Goal: Task Accomplishment & Management: Use online tool/utility

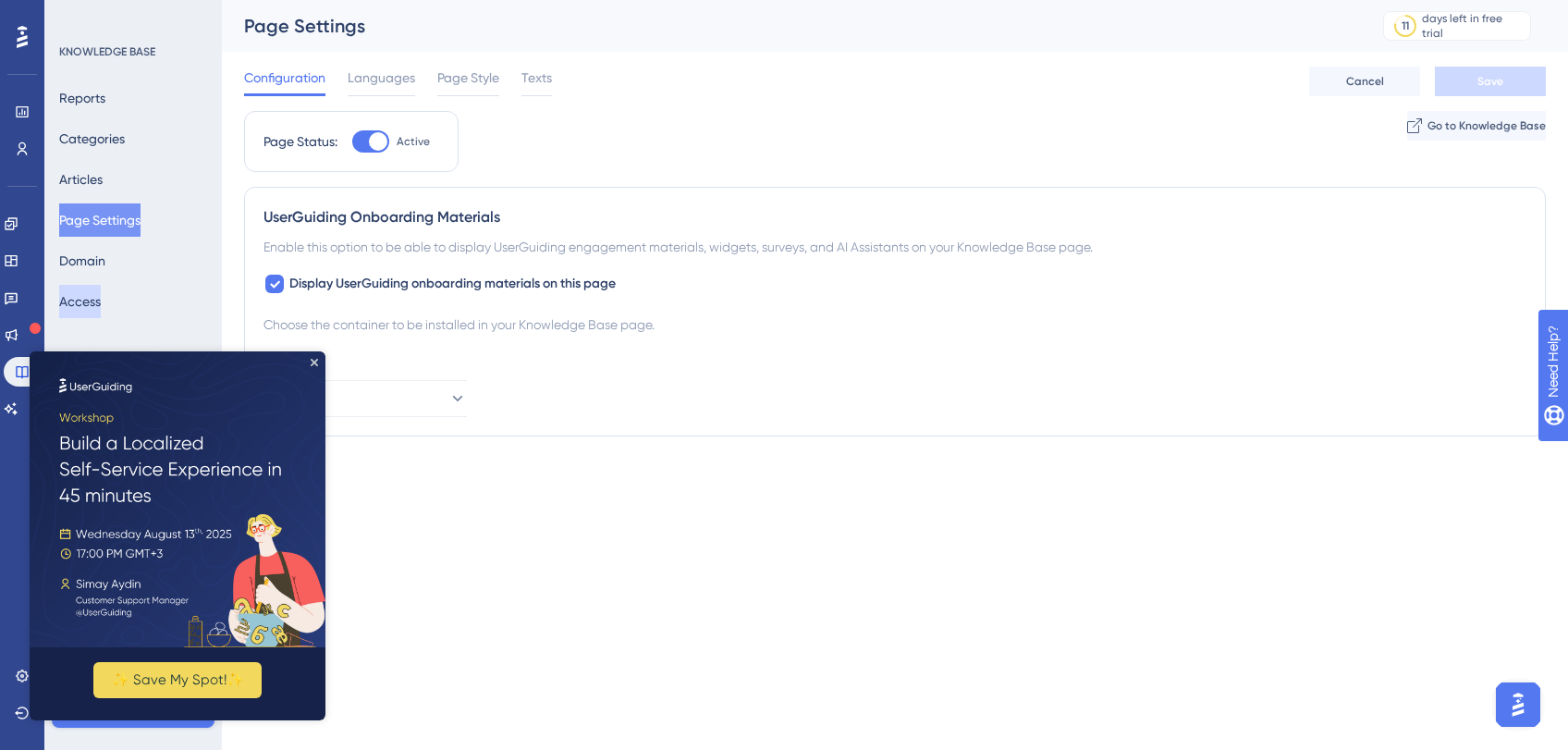
click at [79, 295] on button "Access" at bounding box center [80, 300] width 42 height 33
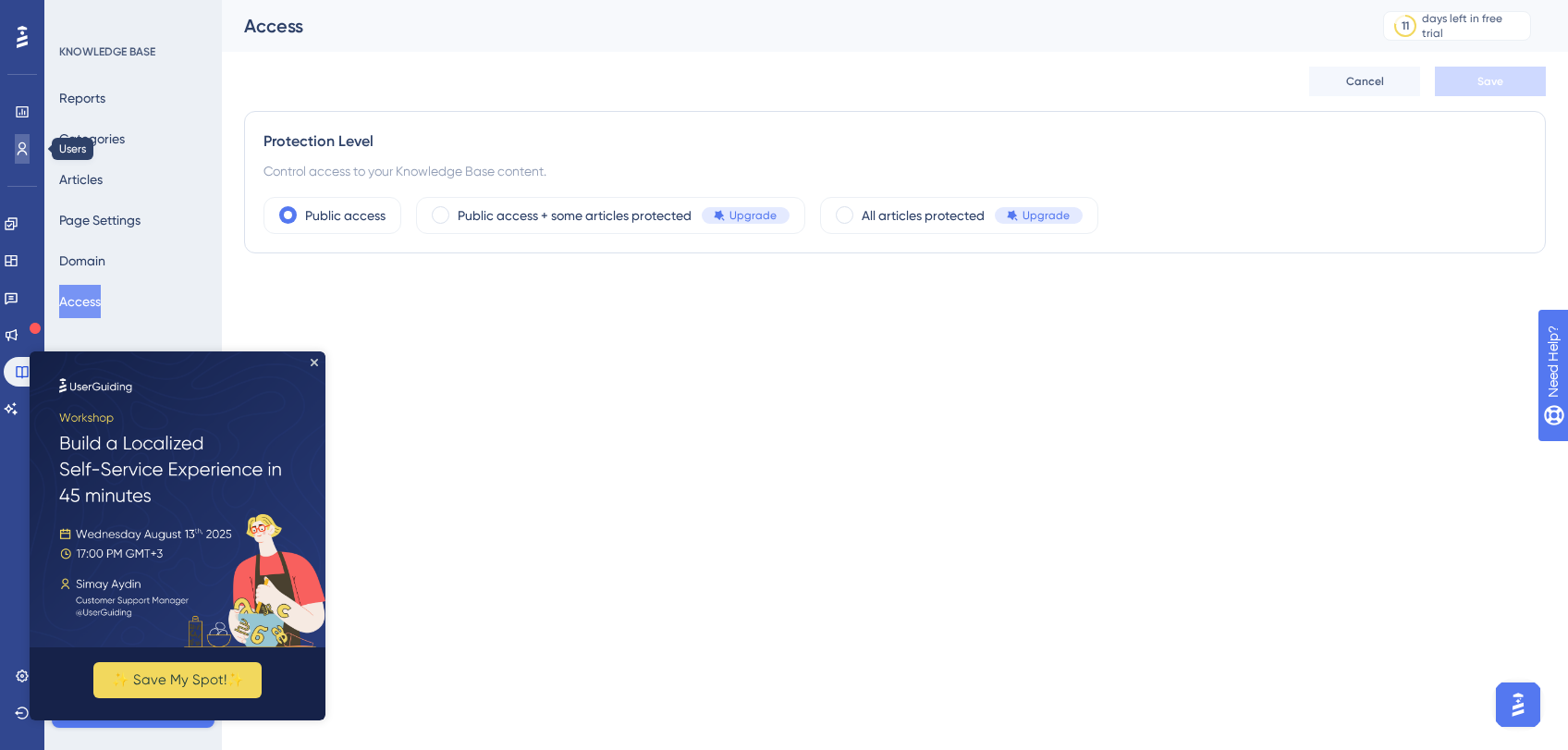
click at [16, 142] on icon at bounding box center [22, 148] width 15 height 15
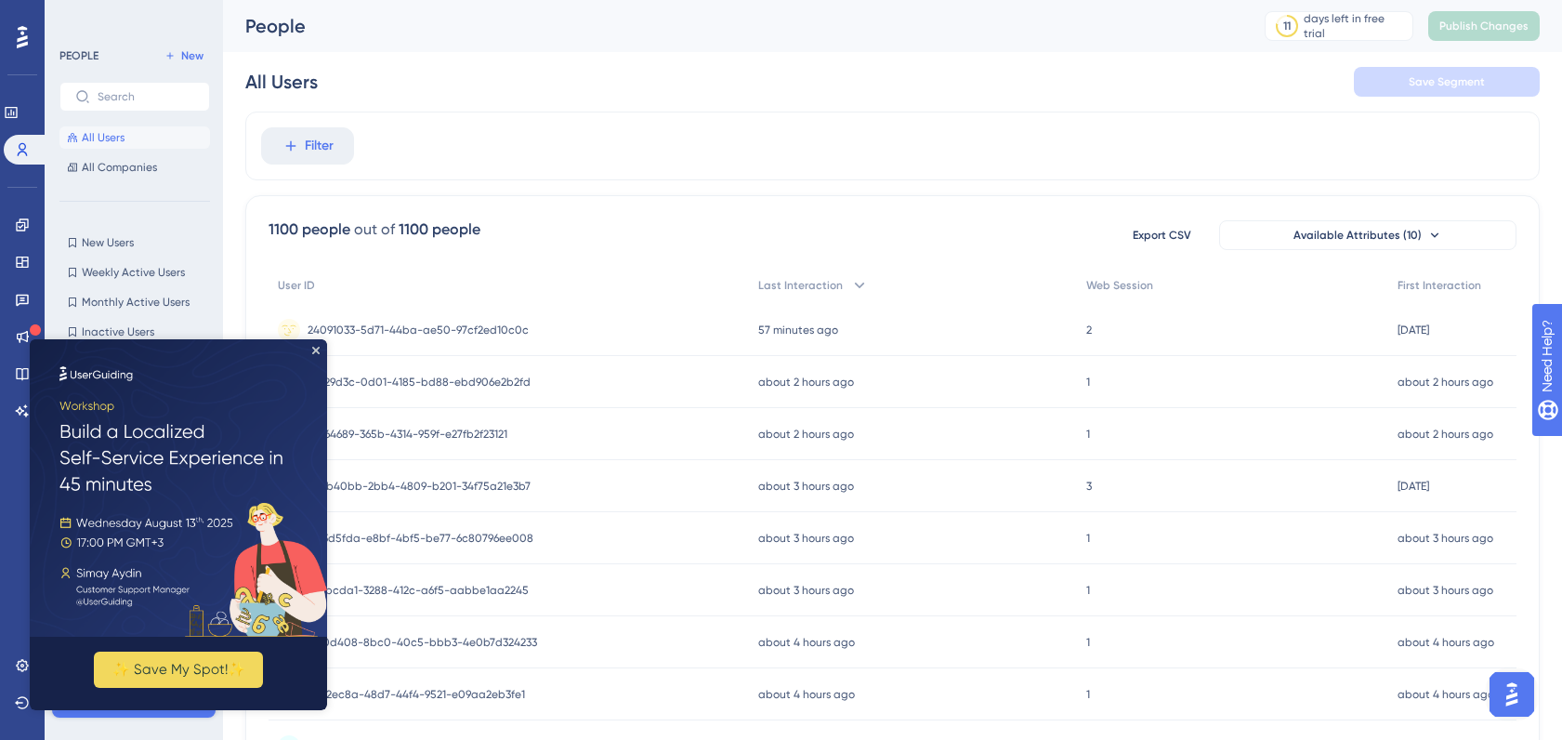
click at [323, 350] on img at bounding box center [178, 487] width 297 height 297
click at [594, 87] on div "All Users Save Segment" at bounding box center [892, 81] width 1295 height 59
click at [313, 349] on icon "Close Preview" at bounding box center [315, 350] width 7 height 7
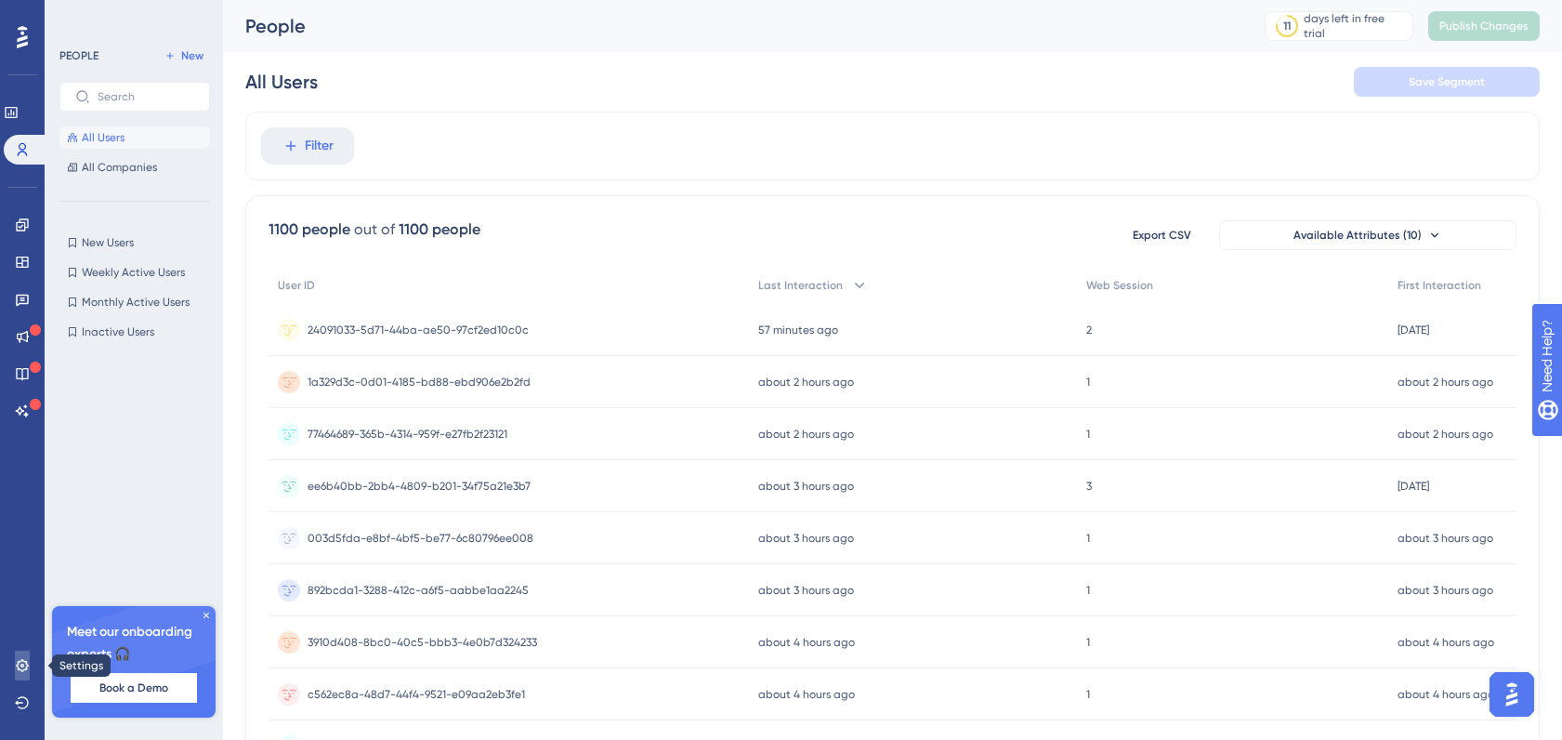
click at [30, 664] on link at bounding box center [22, 666] width 15 height 30
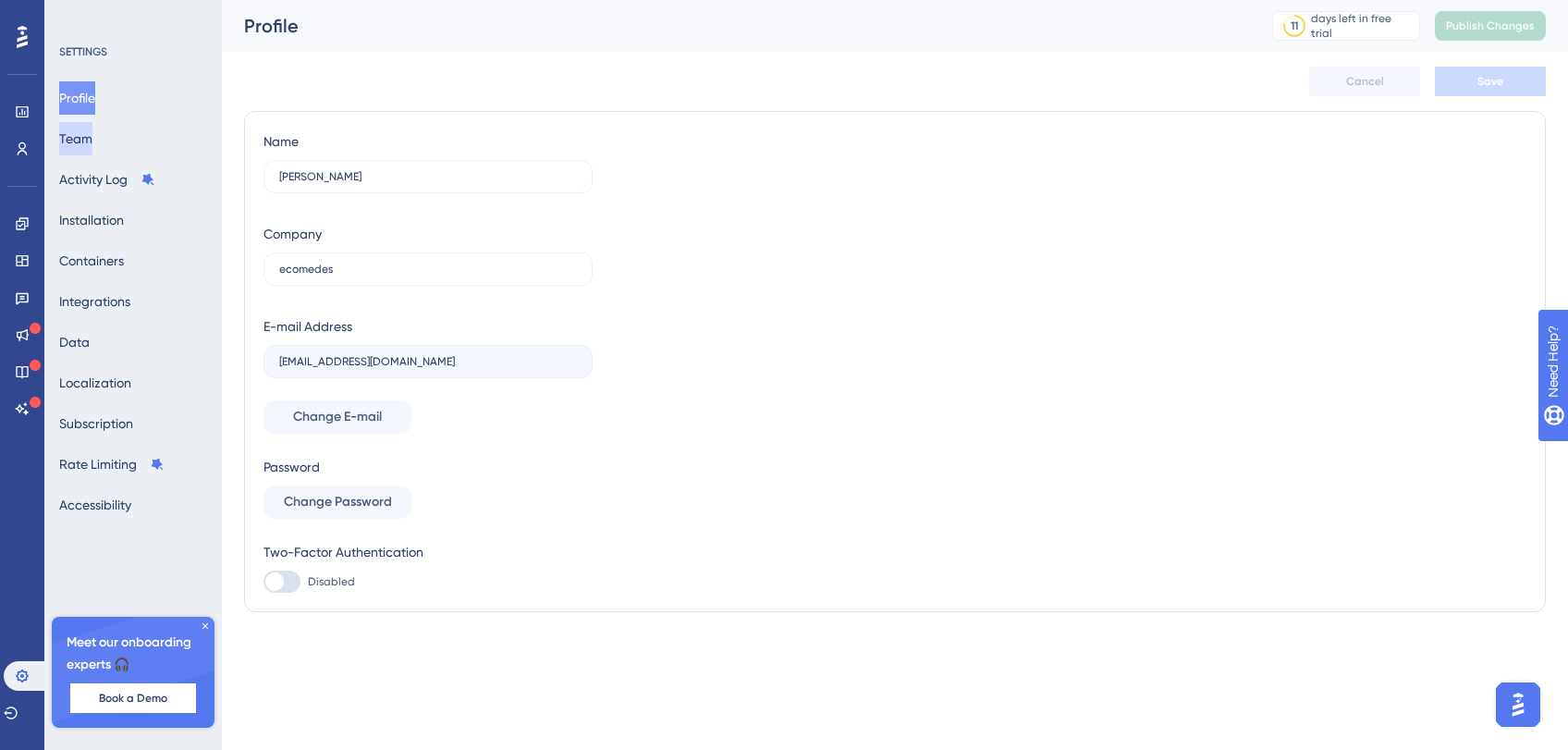
click at [93, 130] on button "Team" at bounding box center [75, 138] width 33 height 33
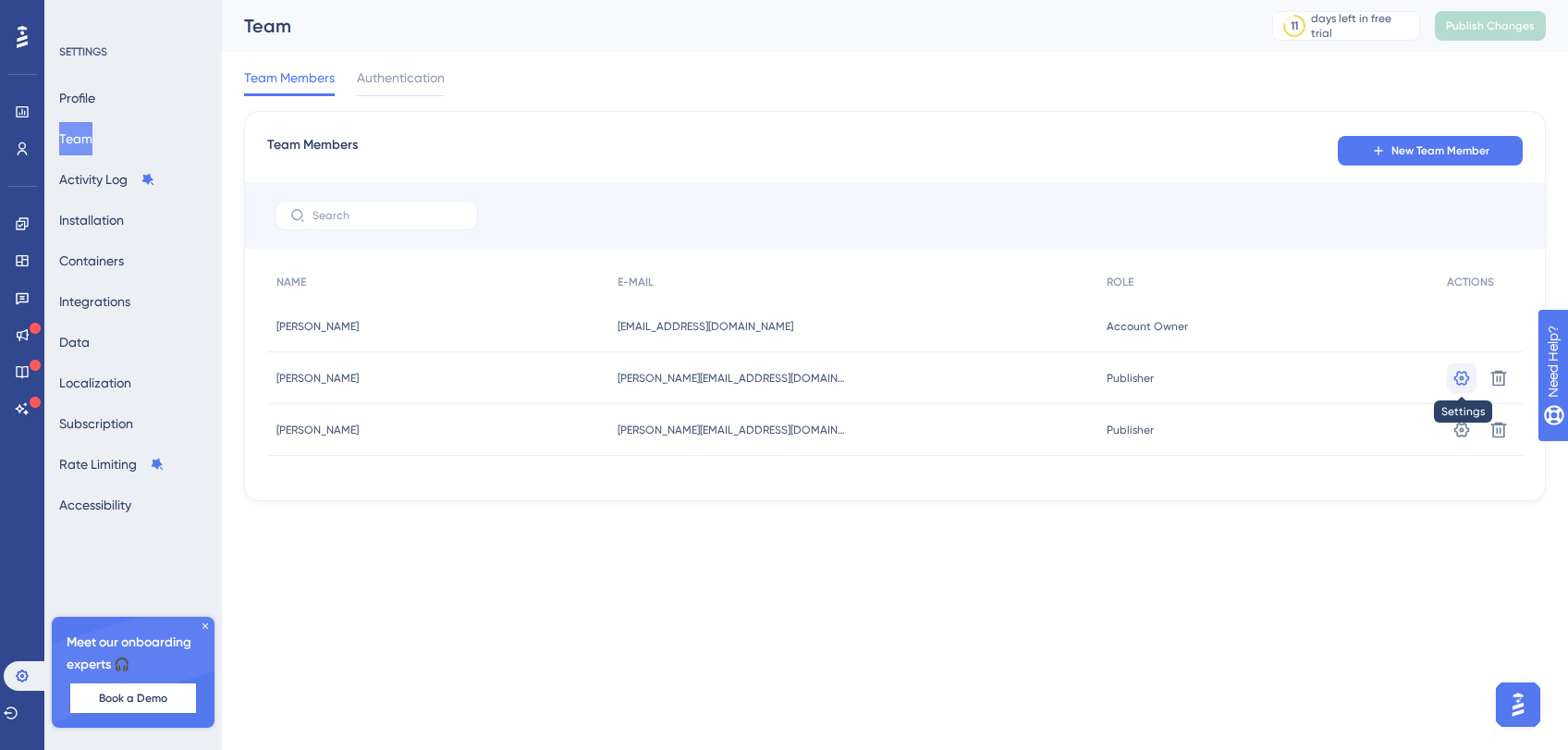
click at [1466, 381] on icon at bounding box center [1463, 377] width 16 height 15
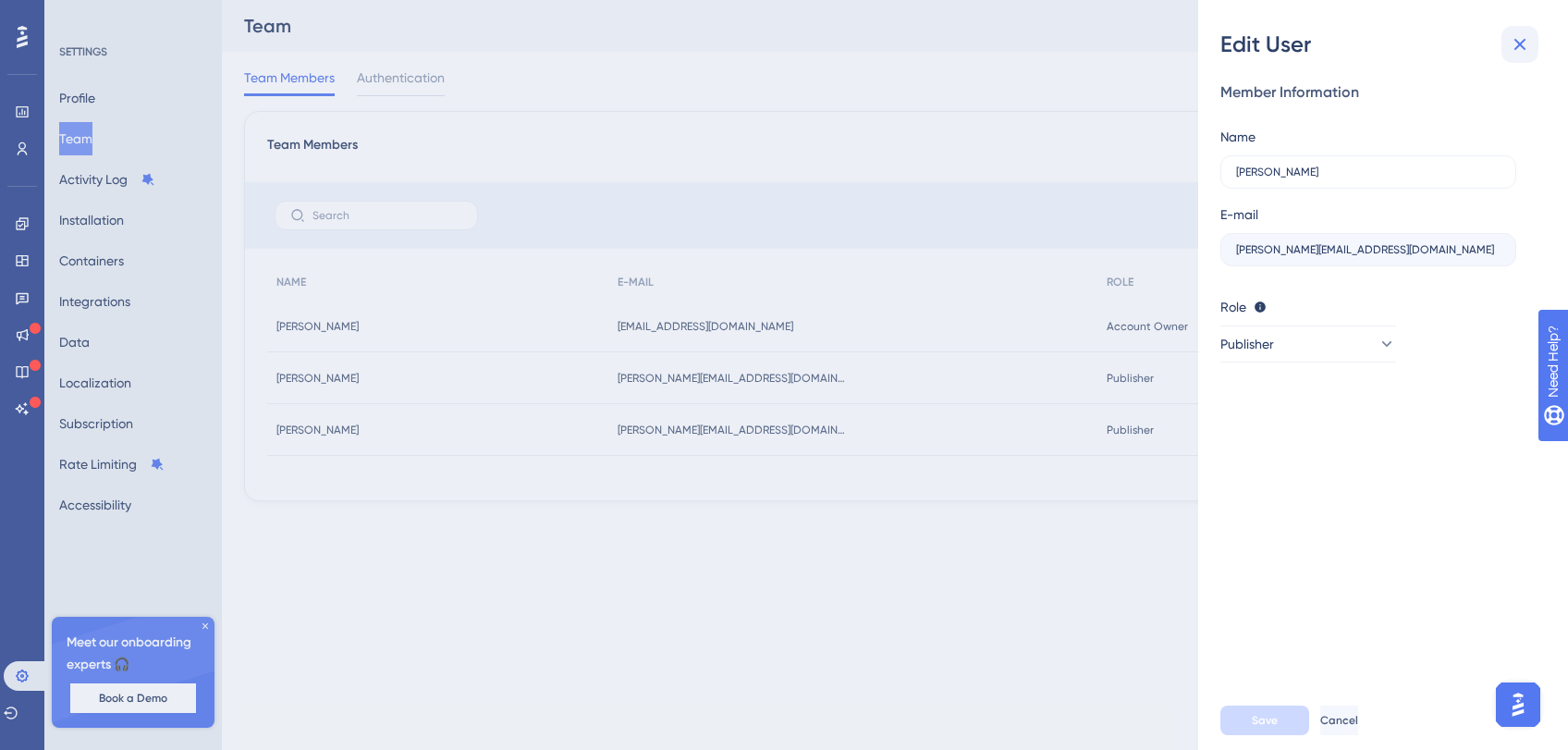
click at [1521, 46] on icon at bounding box center [1520, 44] width 22 height 22
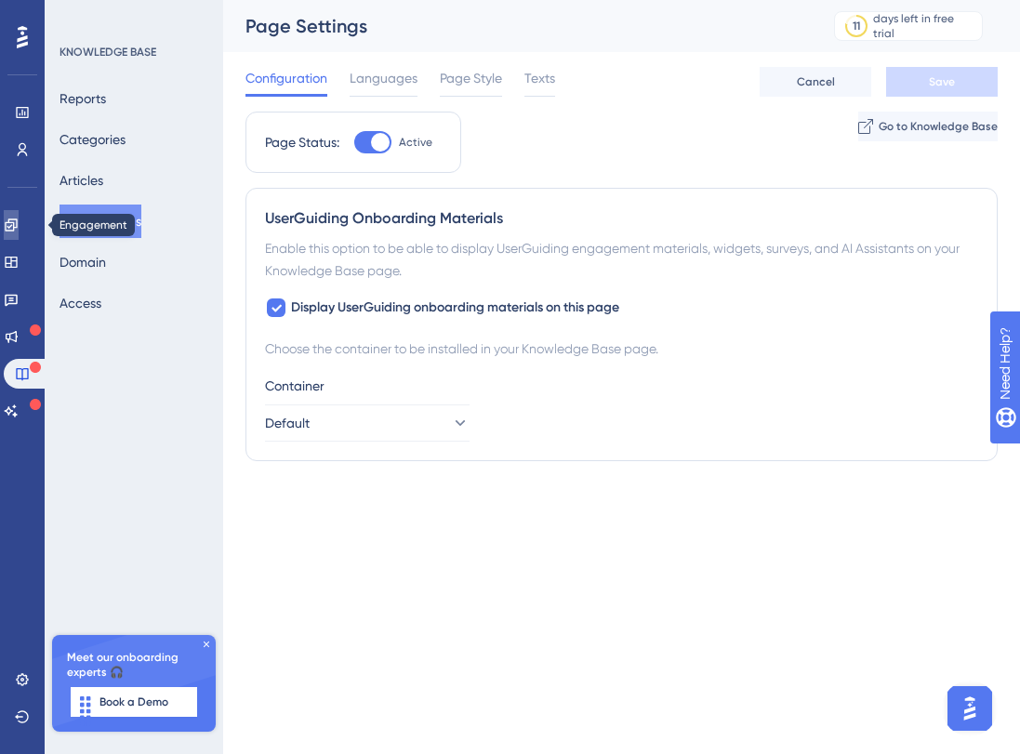
click at [19, 238] on link at bounding box center [11, 225] width 15 height 30
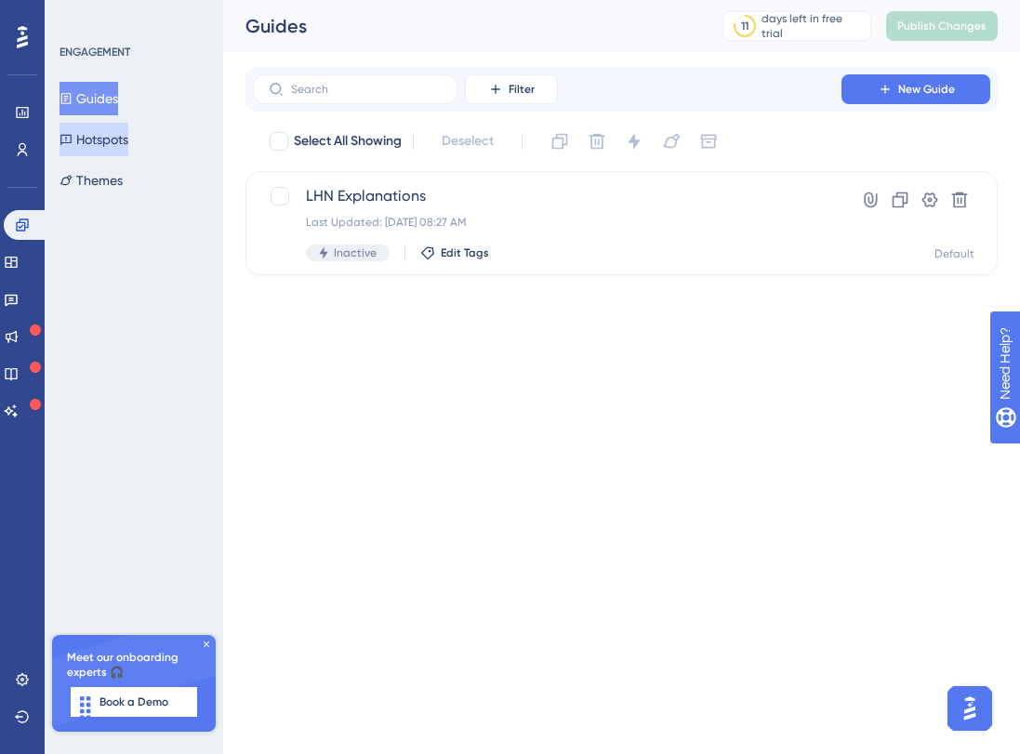
click at [122, 147] on button "Hotspots" at bounding box center [93, 139] width 69 height 33
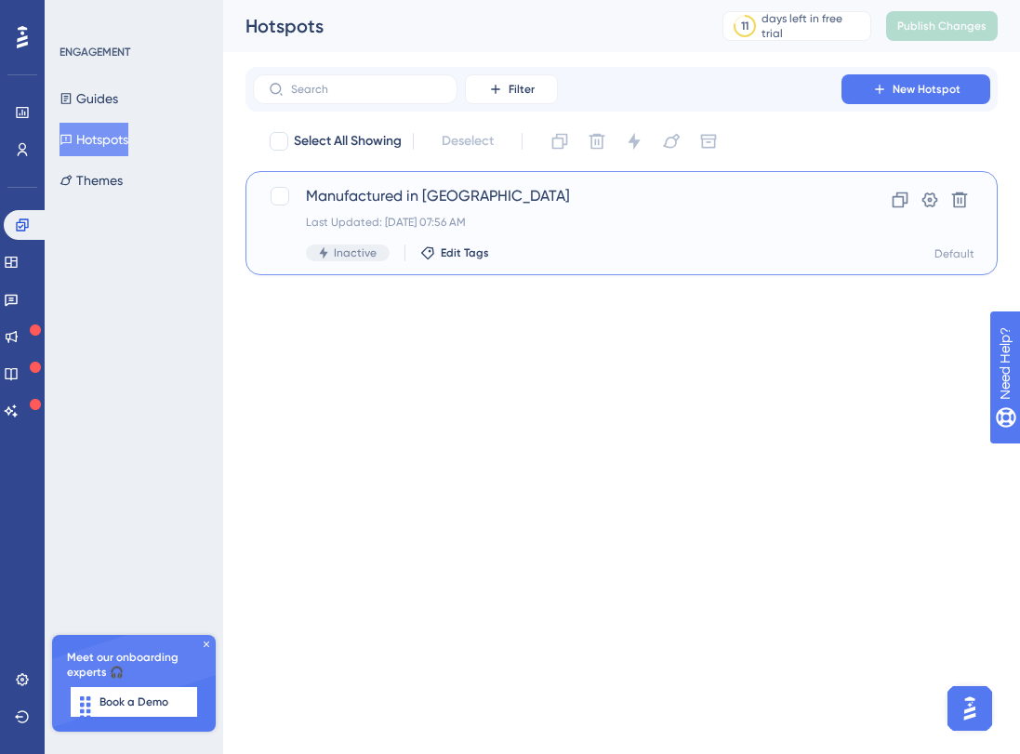
click at [375, 201] on span "Manufactured in Canada" at bounding box center [547, 196] width 482 height 22
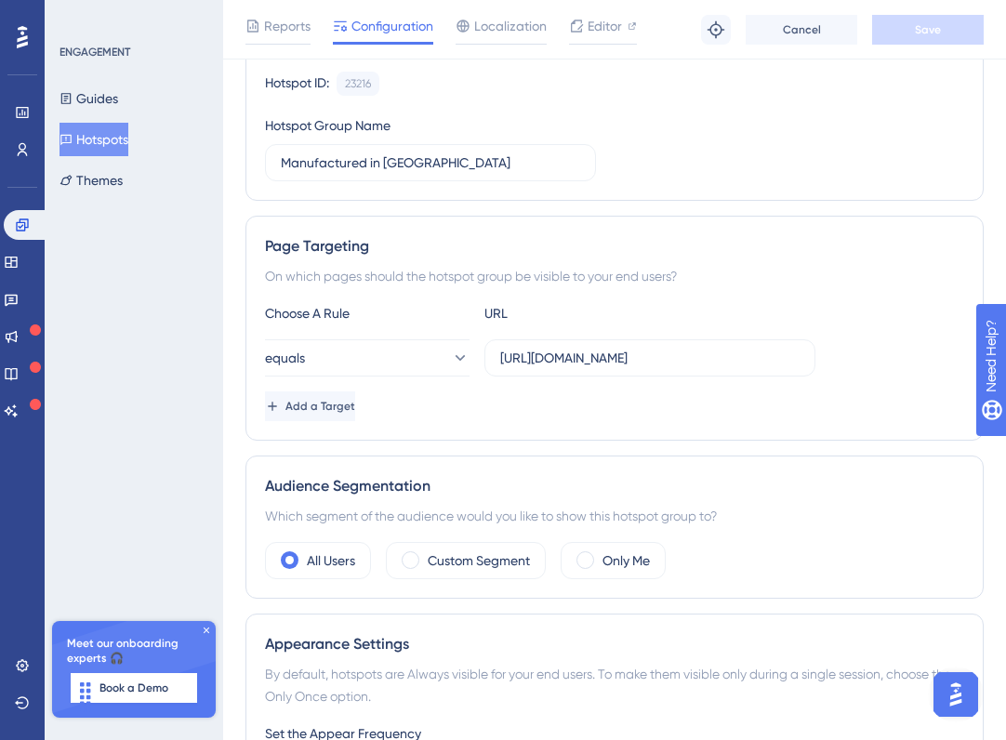
scroll to position [195, 0]
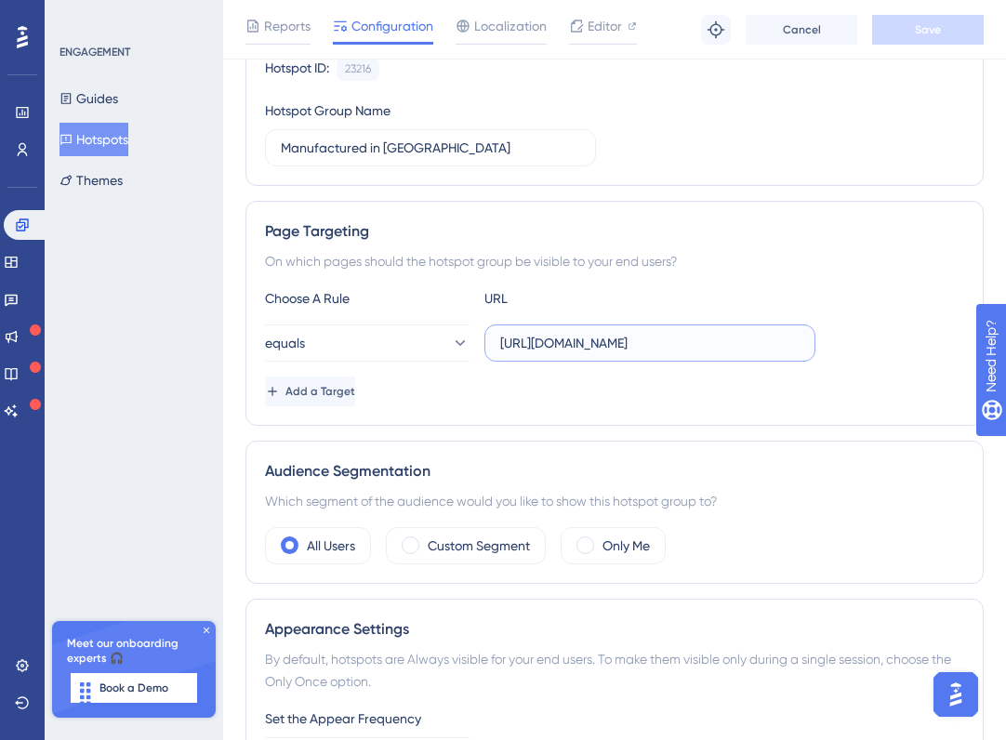
click at [732, 344] on input "https://canada.ecomedesdemo.com/?made-in-canada=1" at bounding box center [649, 343] width 299 height 20
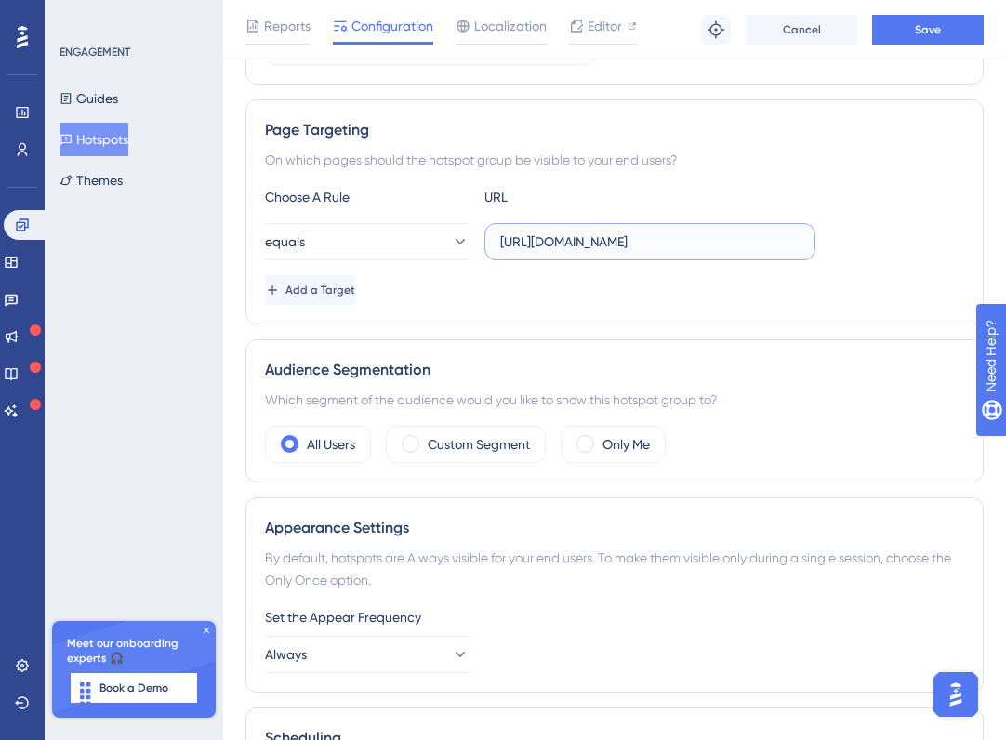
scroll to position [309, 0]
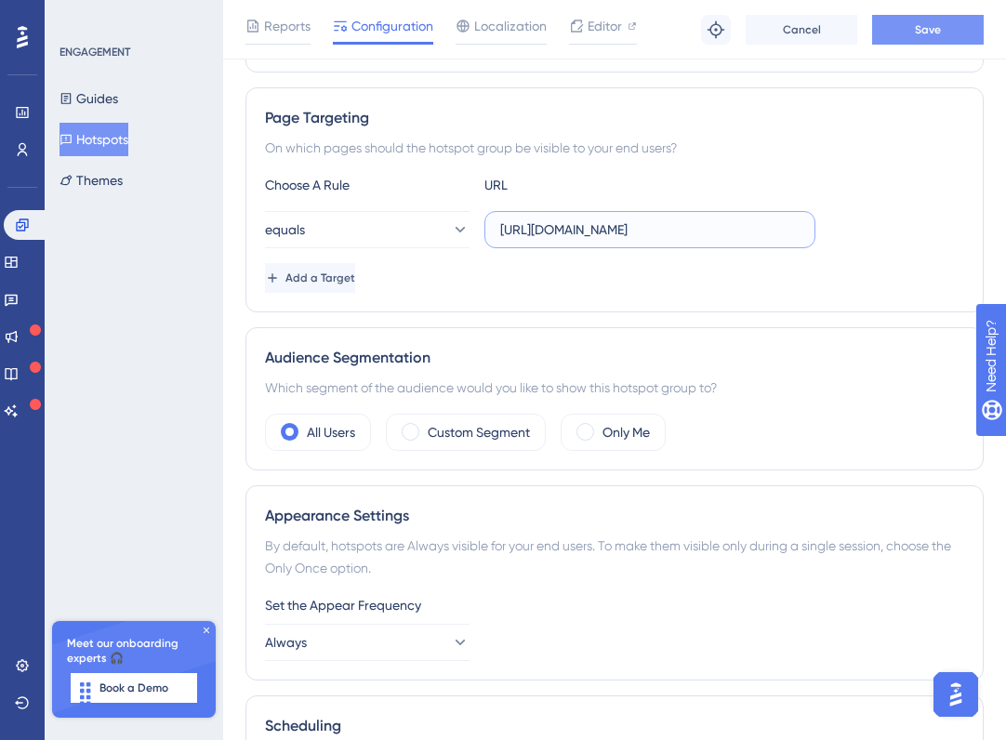
type input "https://canada.ecomedesdemo.com/"
click at [932, 22] on span "Save" at bounding box center [928, 29] width 26 height 15
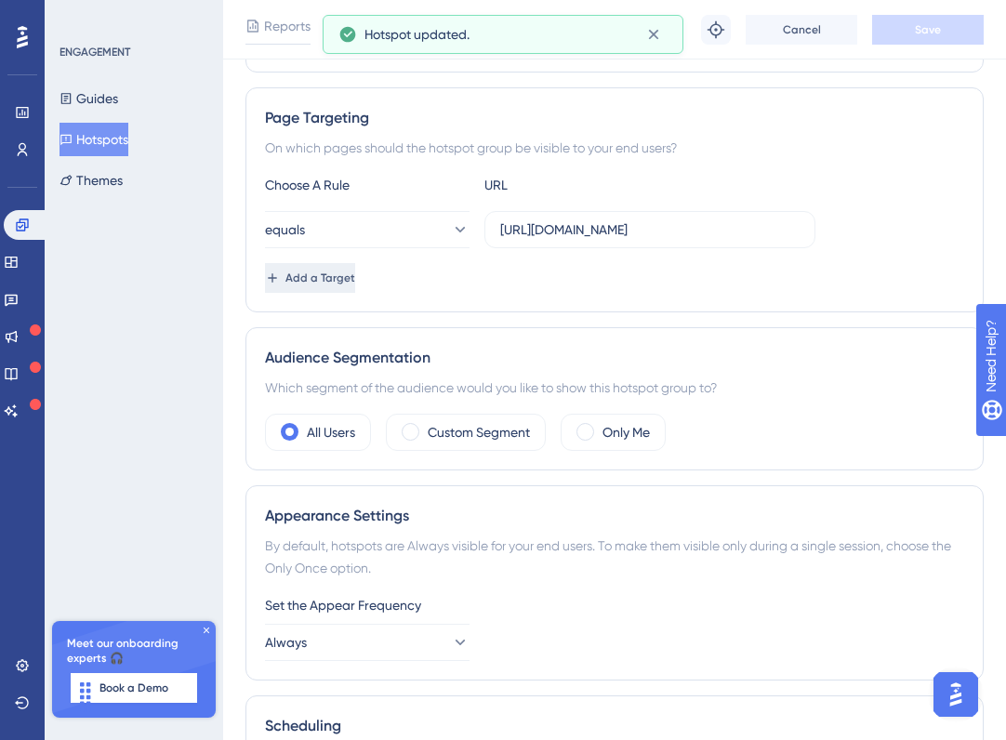
click at [355, 276] on span "Add a Target" at bounding box center [320, 277] width 70 height 15
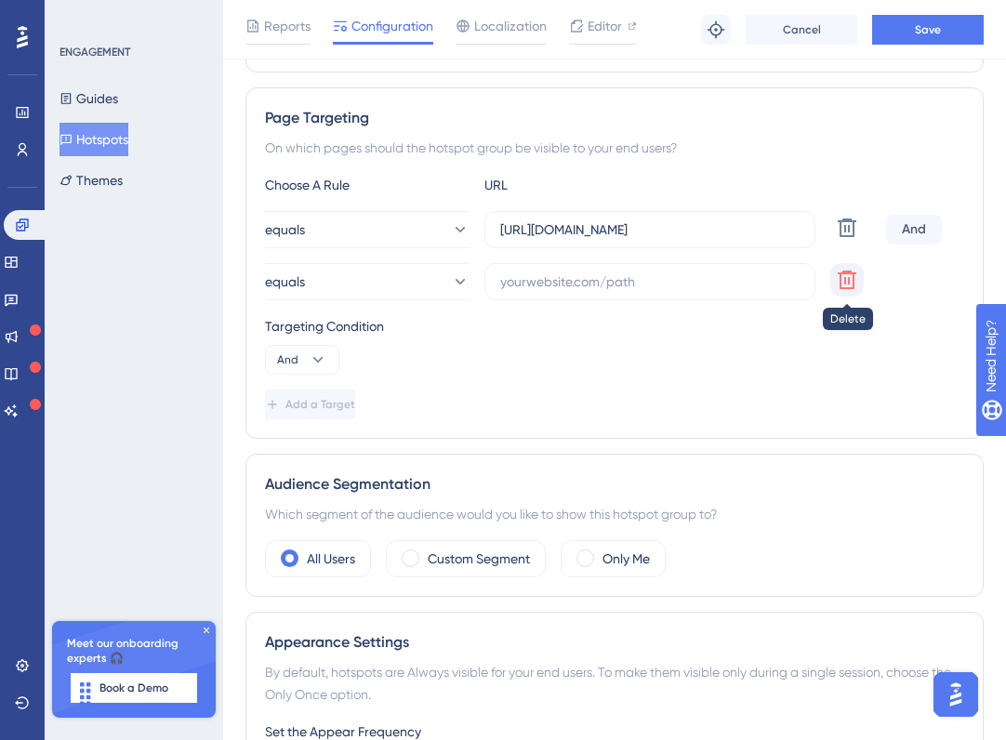
click at [841, 239] on icon at bounding box center [847, 228] width 22 height 22
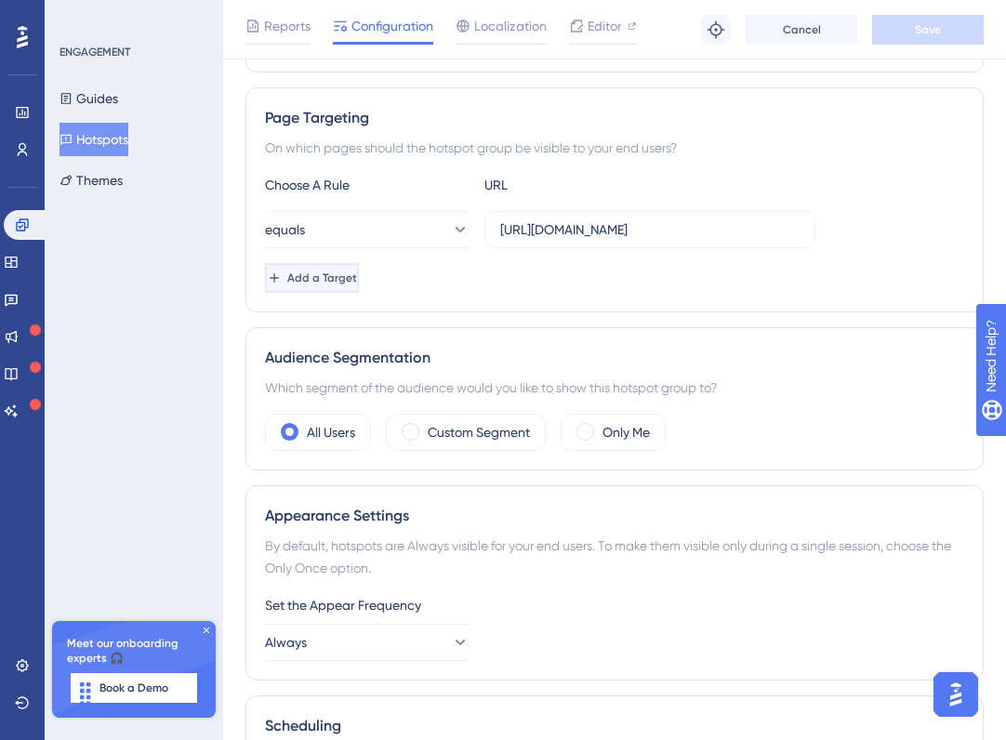
click at [343, 269] on button "Add a Target" at bounding box center [312, 278] width 94 height 30
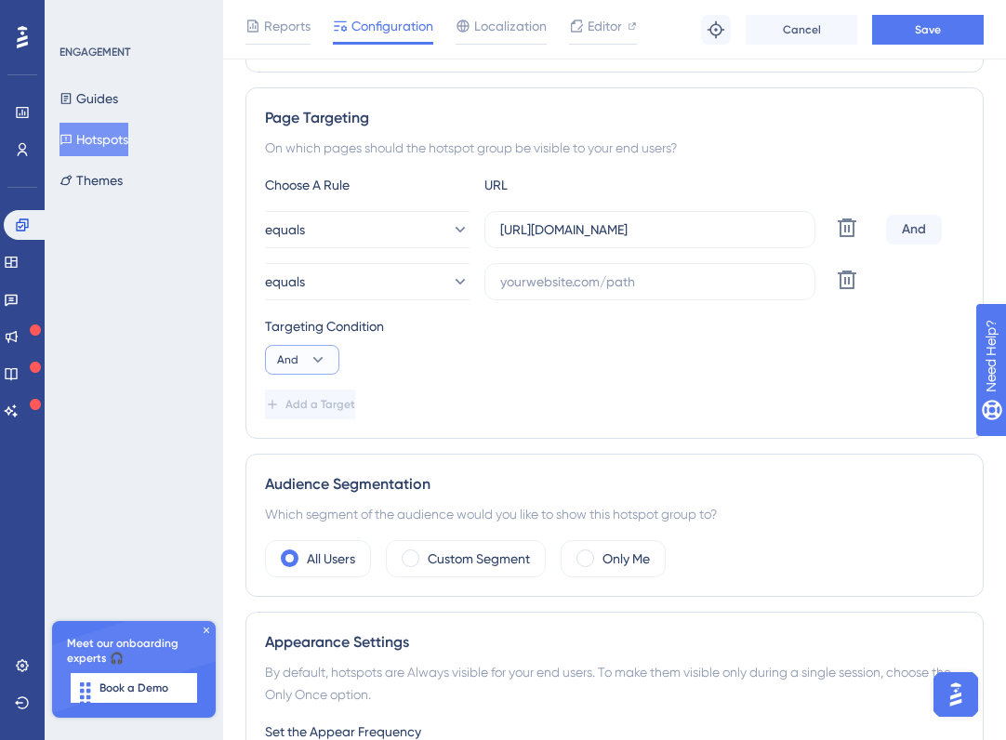
click at [307, 362] on button "And" at bounding box center [302, 360] width 74 height 30
click at [293, 414] on span "And" at bounding box center [296, 413] width 24 height 22
click at [450, 281] on icon at bounding box center [459, 281] width 19 height 19
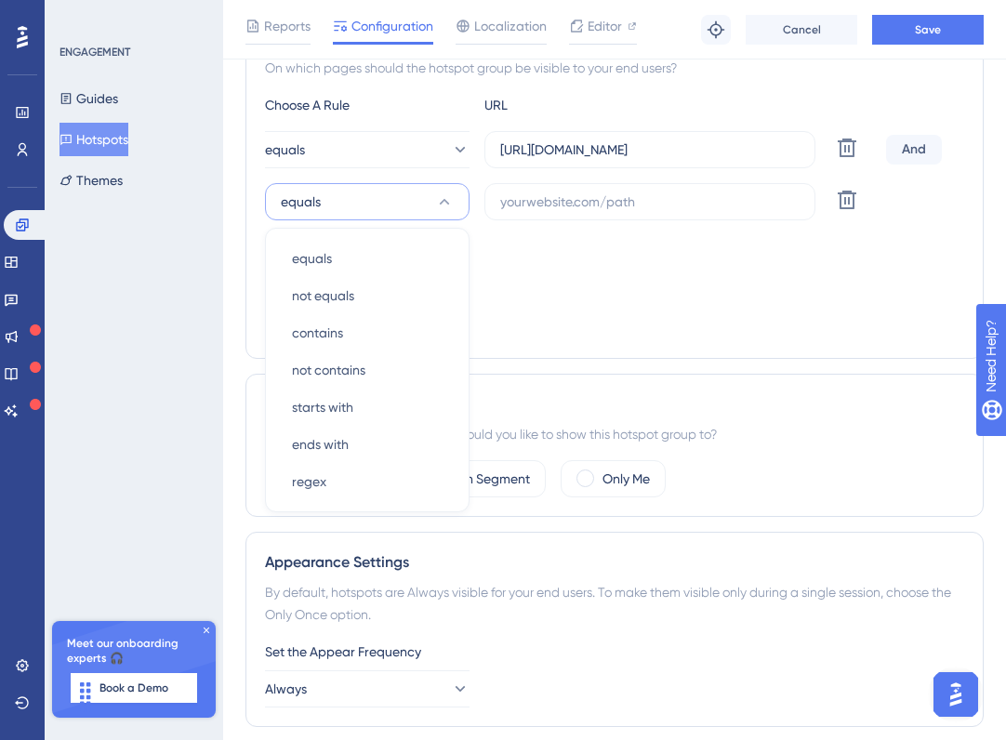
click at [587, 282] on div "Targeting Condition And" at bounding box center [614, 264] width 699 height 59
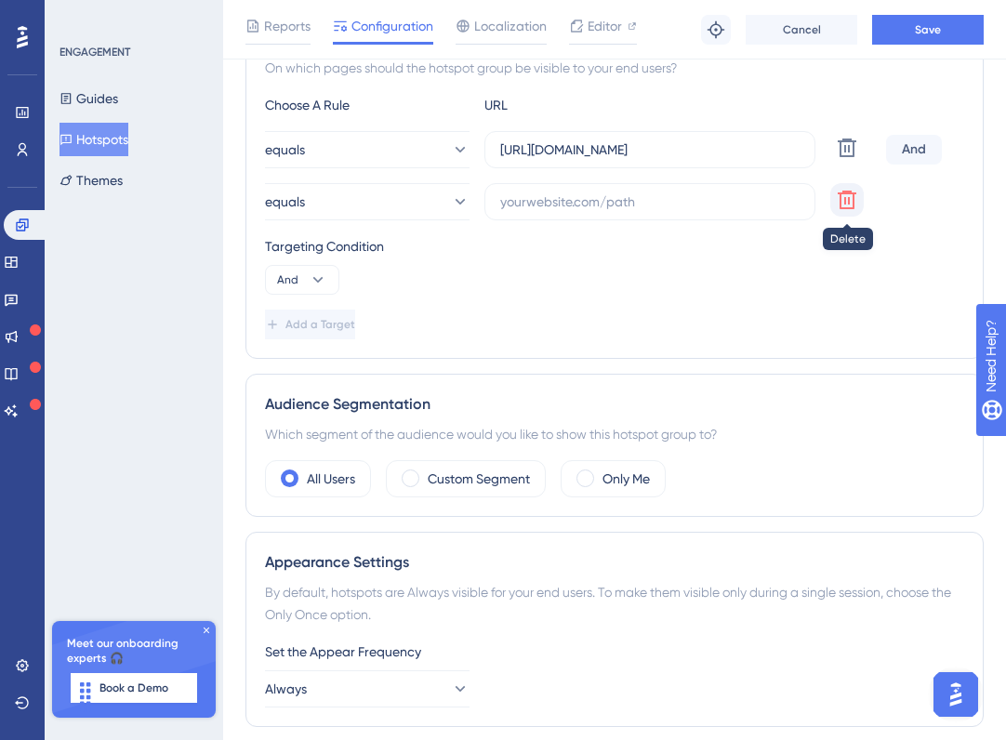
click at [845, 157] on icon at bounding box center [846, 147] width 19 height 19
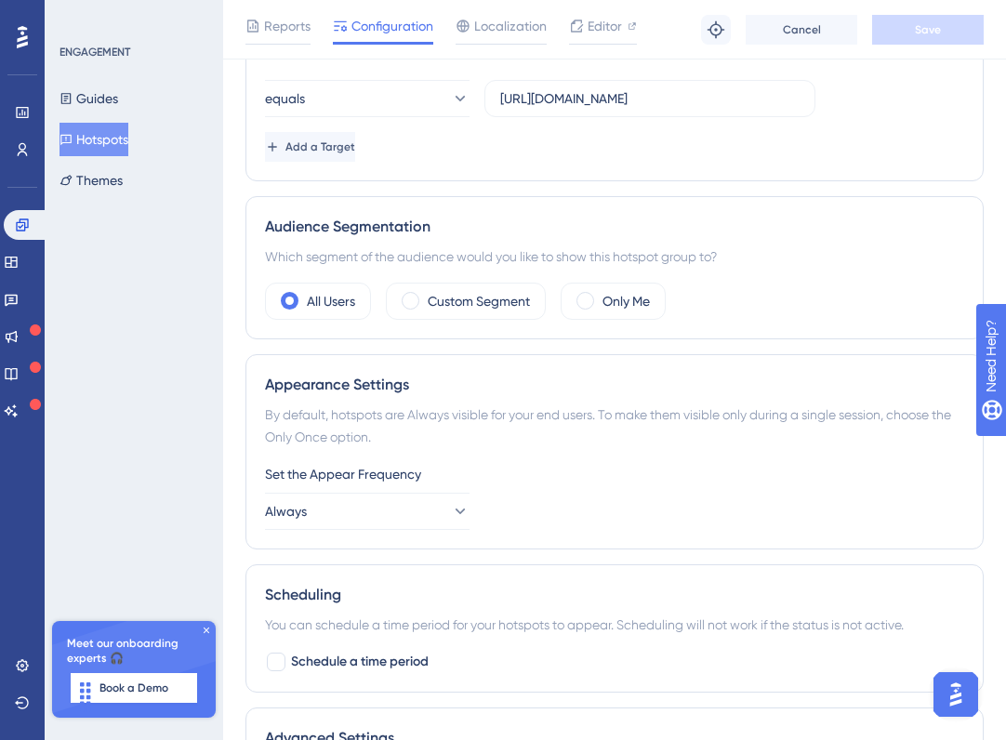
scroll to position [511, 0]
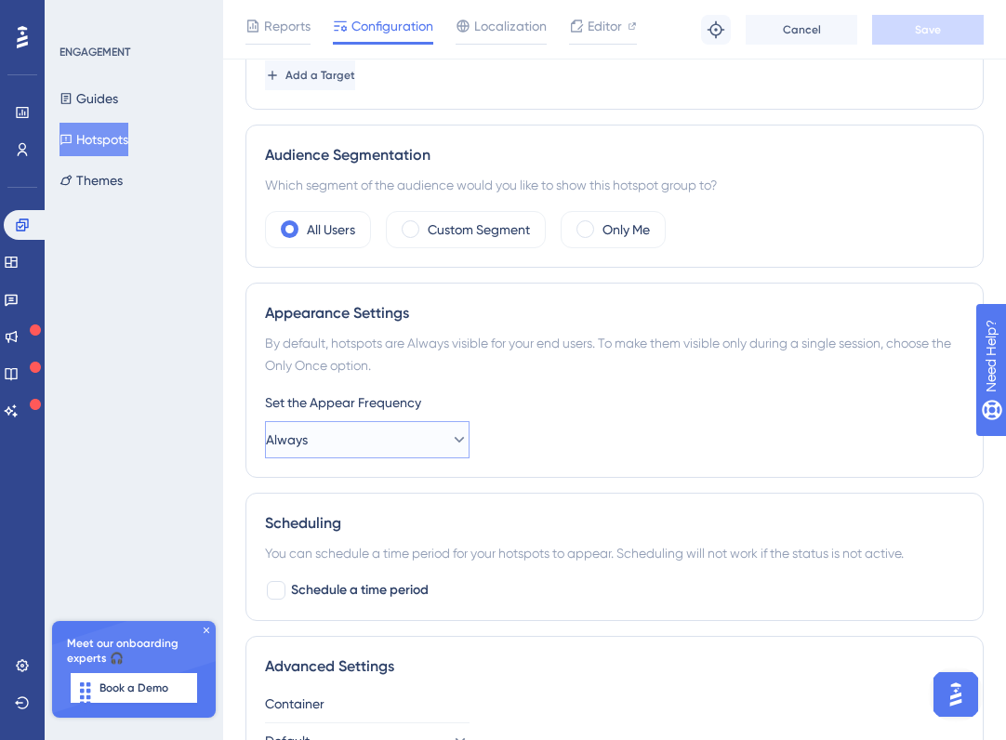
click at [463, 441] on button "Always" at bounding box center [367, 439] width 204 height 37
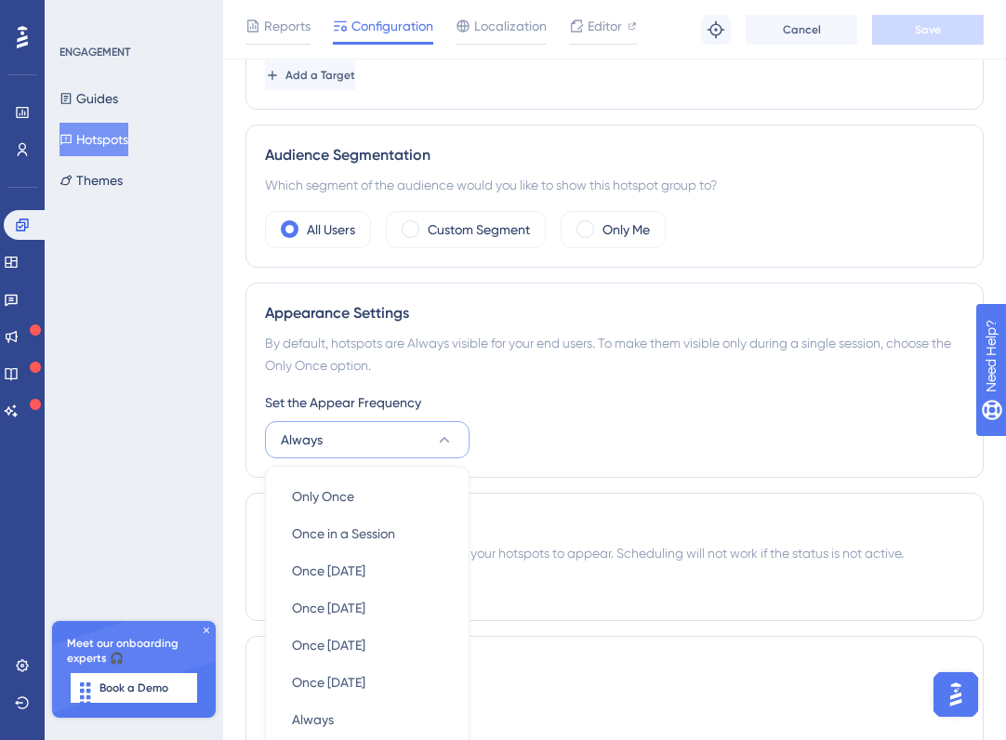
scroll to position [710, 0]
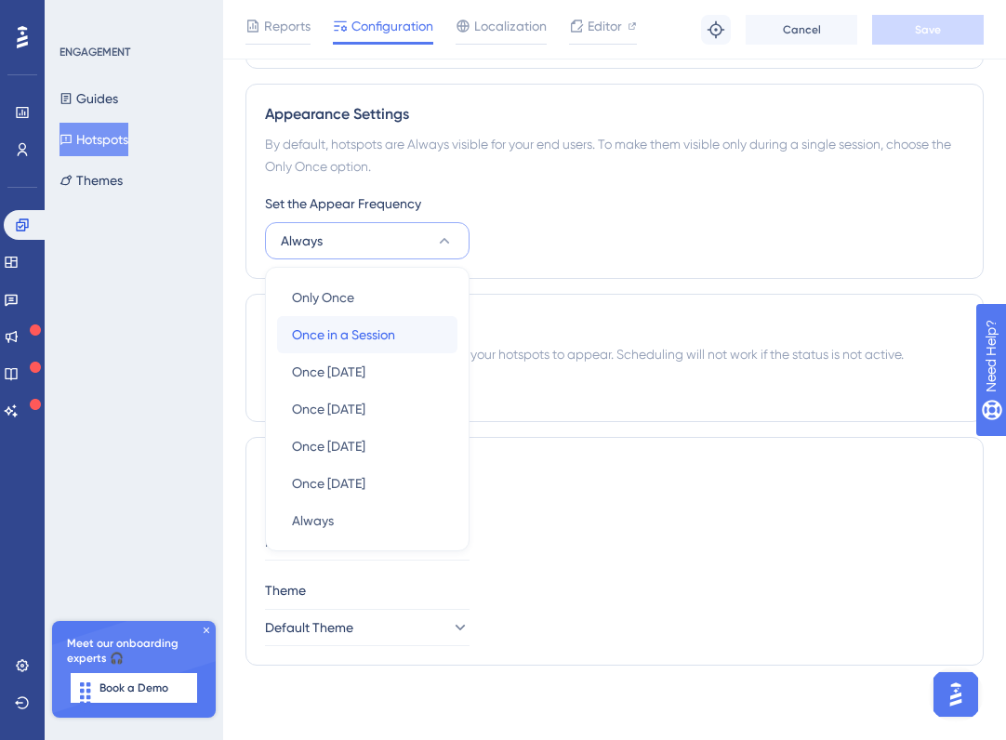
click at [358, 339] on span "Once in a Session" at bounding box center [343, 334] width 103 height 22
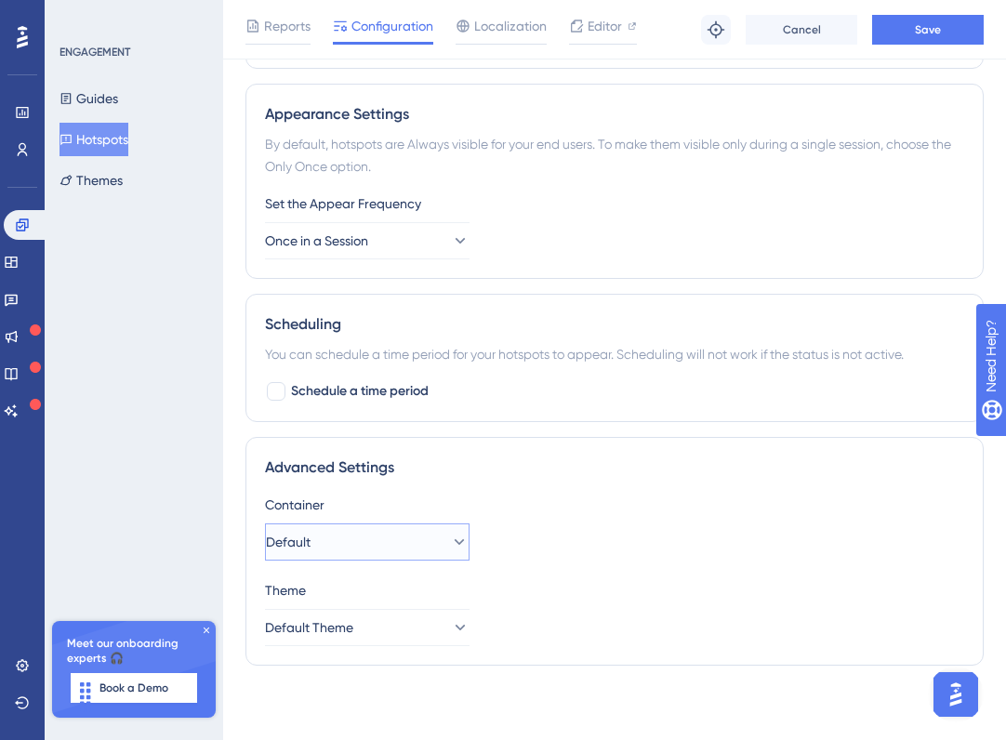
click at [450, 539] on icon at bounding box center [459, 542] width 19 height 19
click at [561, 517] on div "Container Default Default Default" at bounding box center [614, 527] width 699 height 67
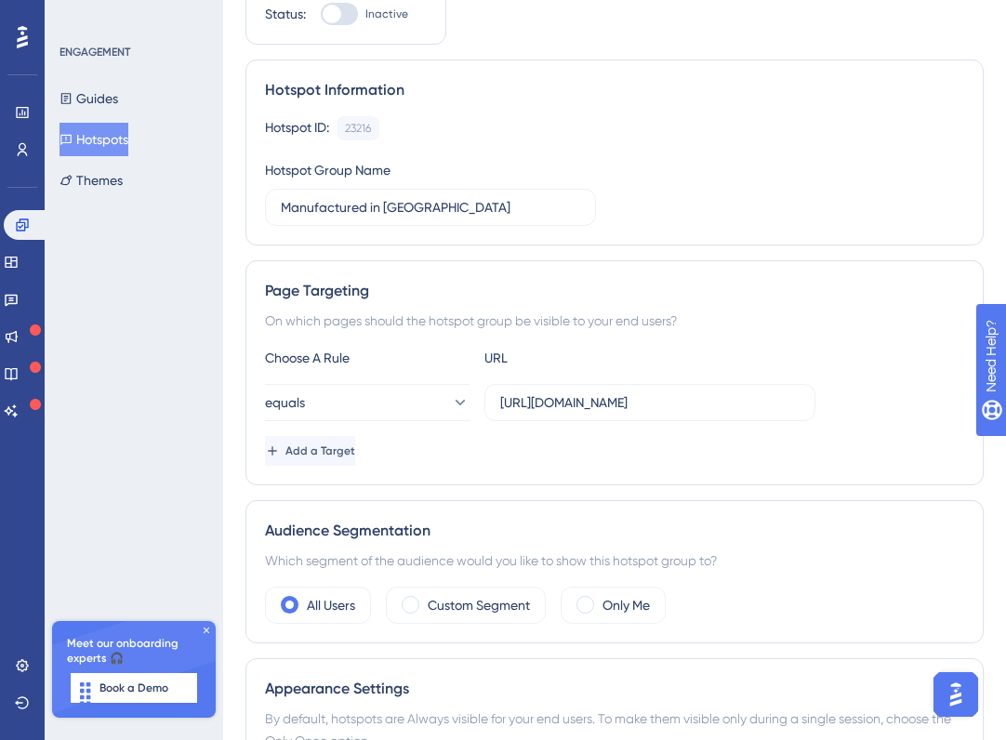
scroll to position [0, 0]
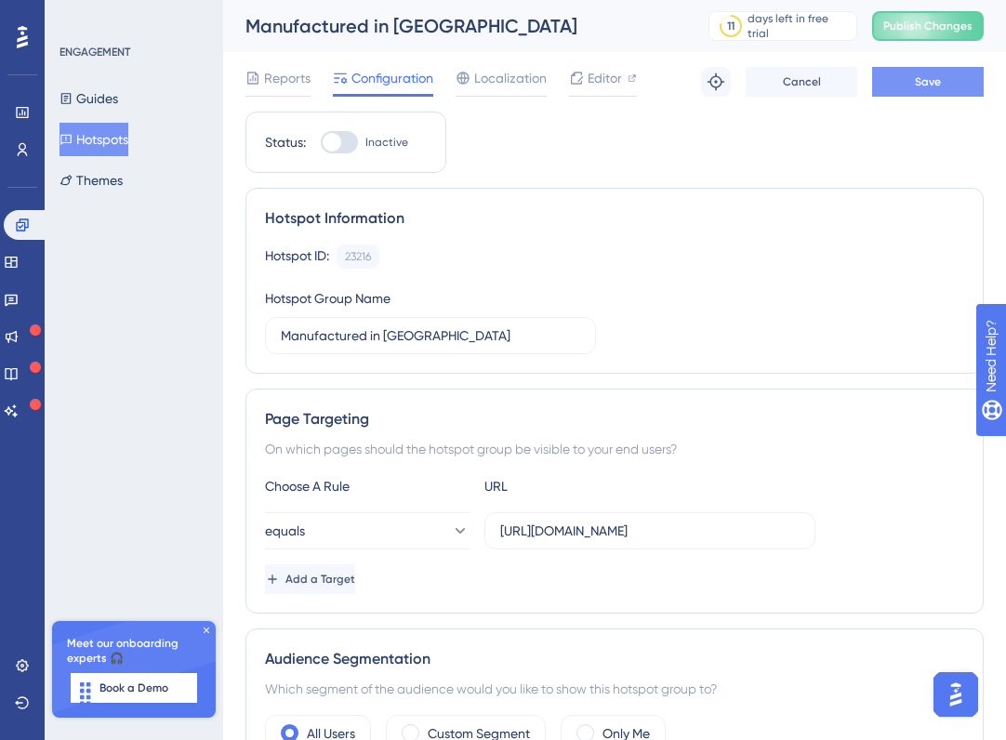
click at [903, 82] on button "Save" at bounding box center [928, 82] width 112 height 30
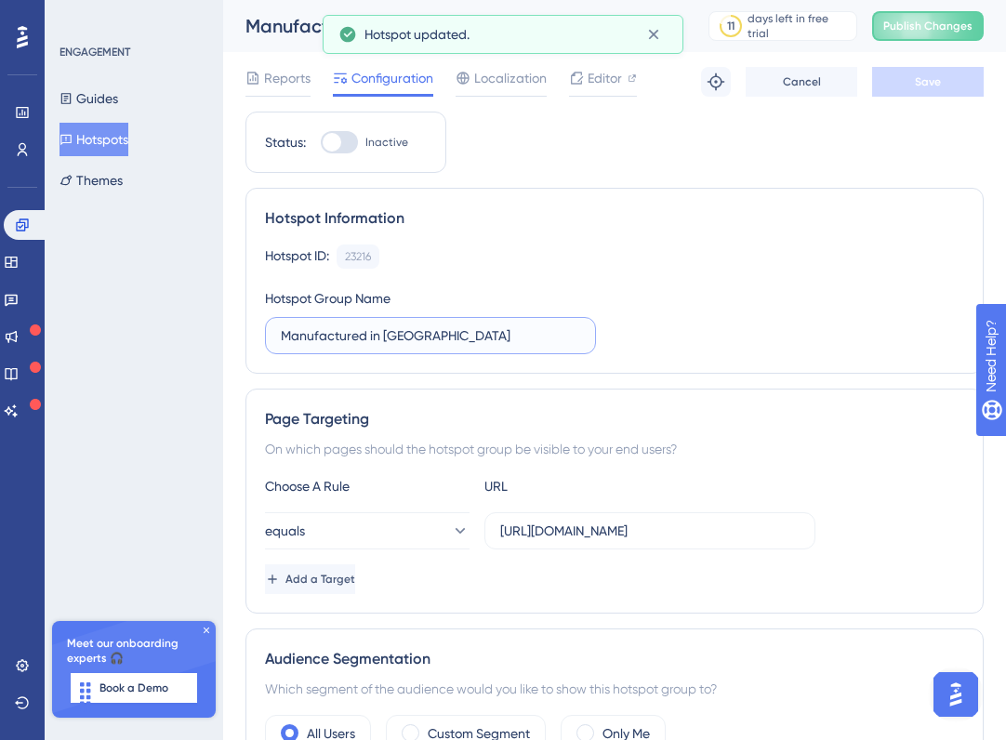
click at [476, 342] on input "Manufactured in Canada" at bounding box center [430, 335] width 299 height 20
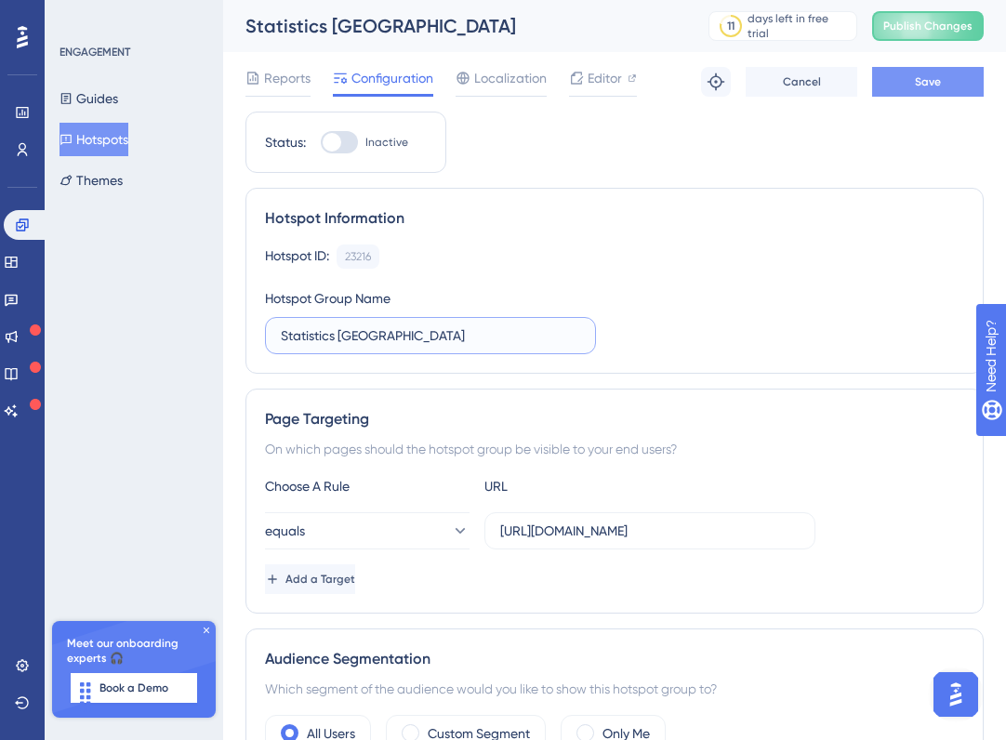
type input "Statistics [GEOGRAPHIC_DATA]"
click at [928, 86] on span "Save" at bounding box center [928, 81] width 26 height 15
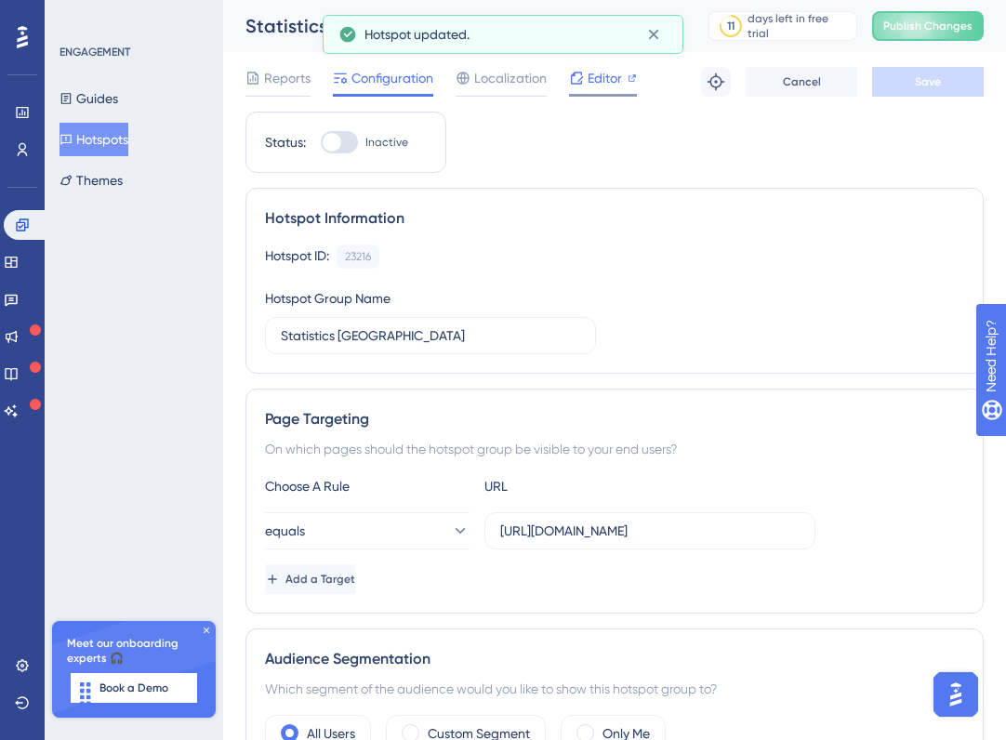
click at [594, 85] on span "Editor" at bounding box center [604, 78] width 34 height 22
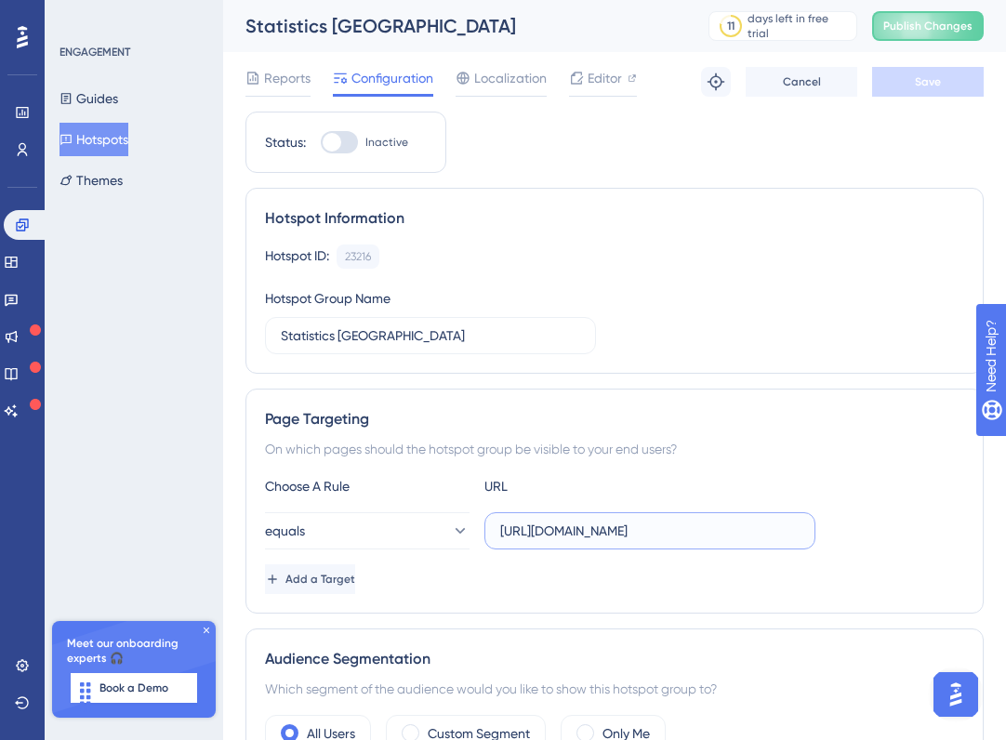
click at [749, 536] on input "https://canada.ecomedesdemo.com/" at bounding box center [649, 530] width 299 height 20
type input "[URL][DOMAIN_NAME]?"
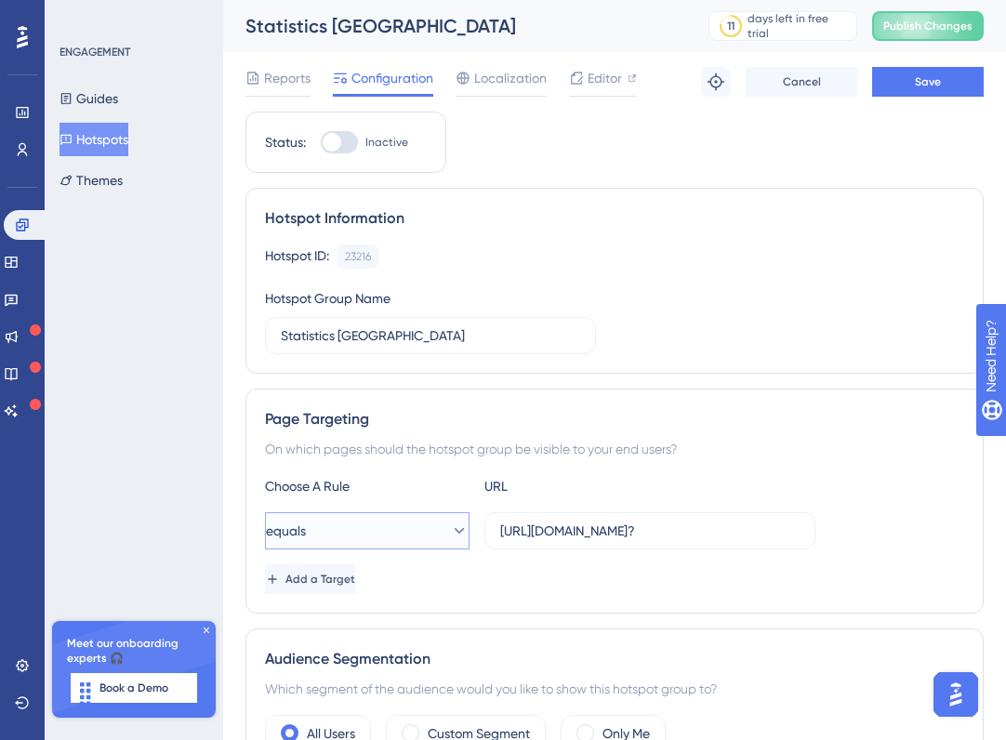
click at [450, 536] on icon at bounding box center [459, 530] width 19 height 19
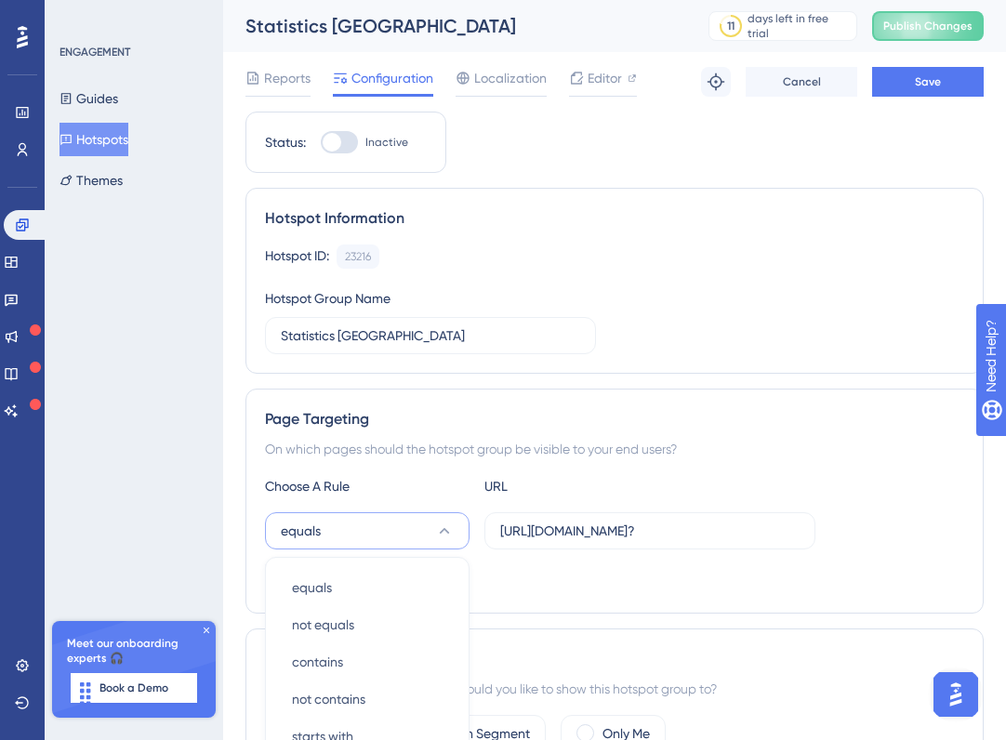
scroll to position [336, 0]
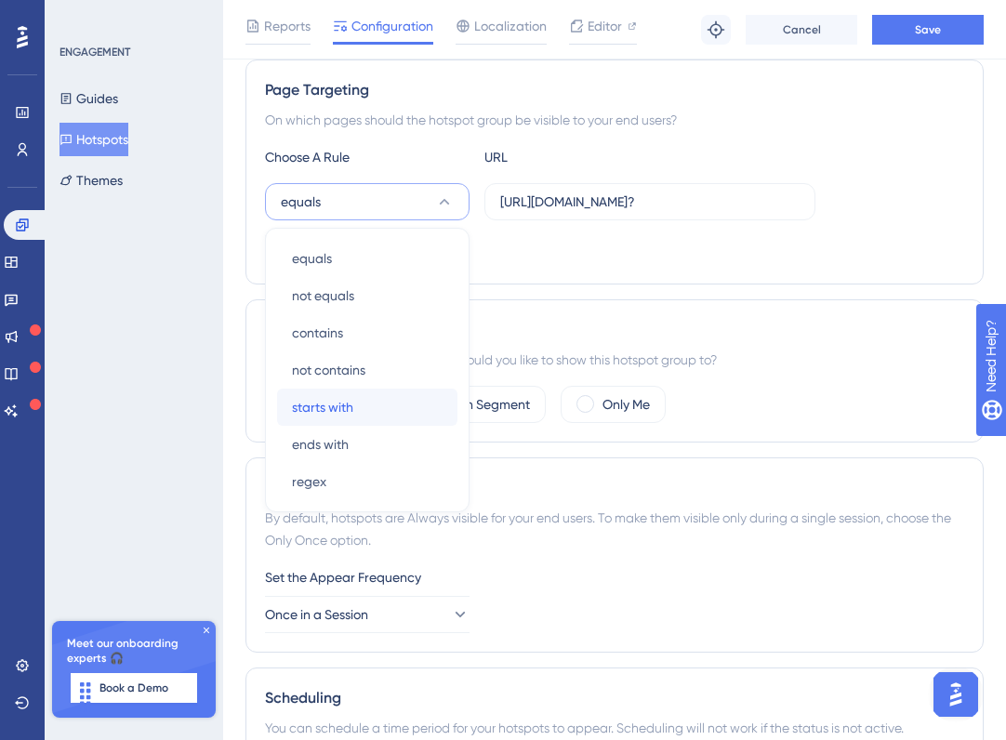
click at [348, 415] on span "starts with" at bounding box center [322, 407] width 61 height 22
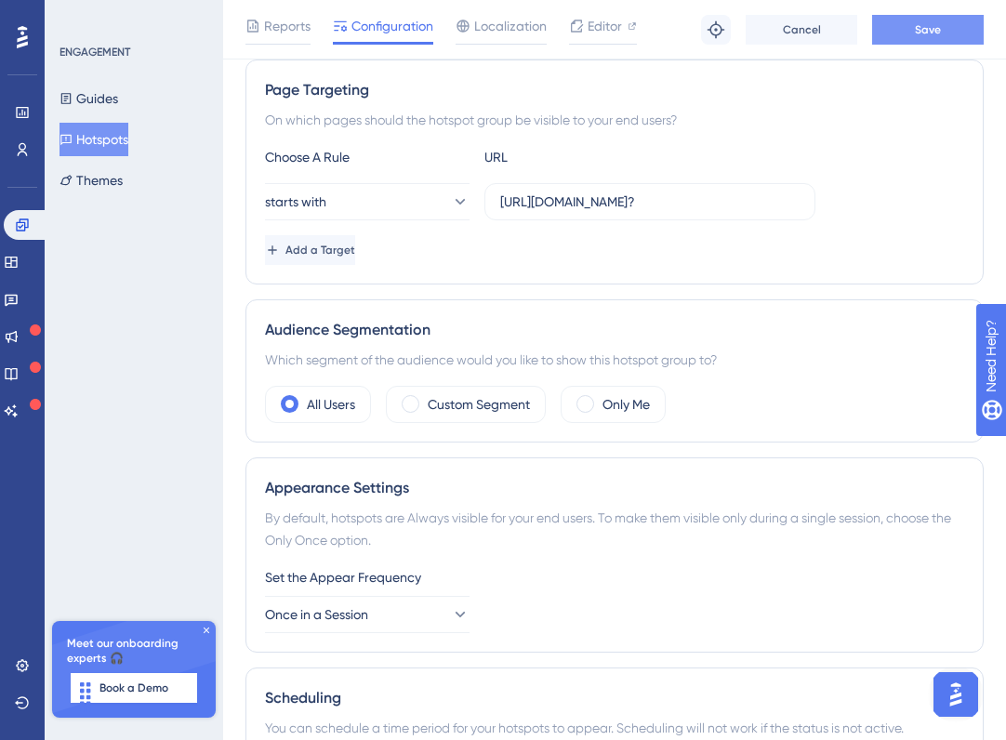
click at [945, 32] on button "Save" at bounding box center [928, 30] width 112 height 30
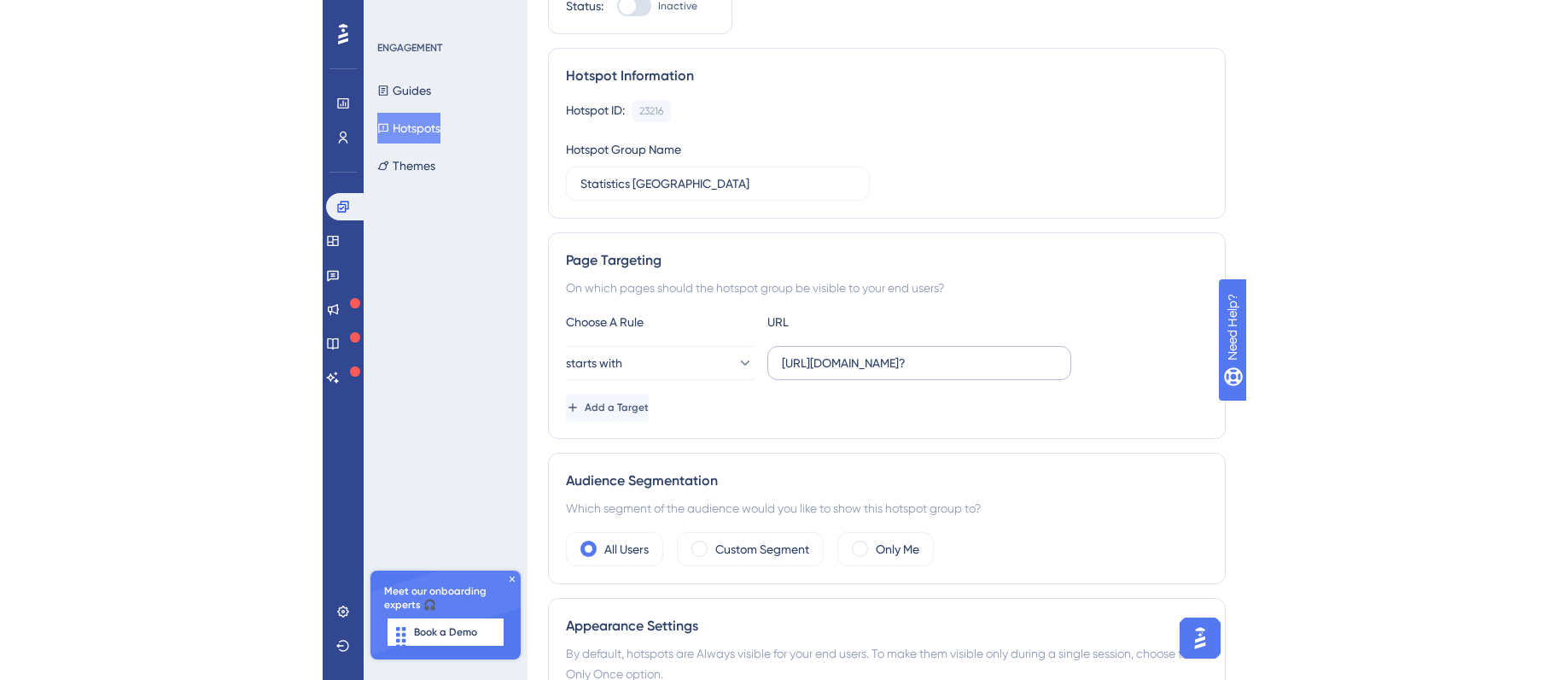
scroll to position [0, 0]
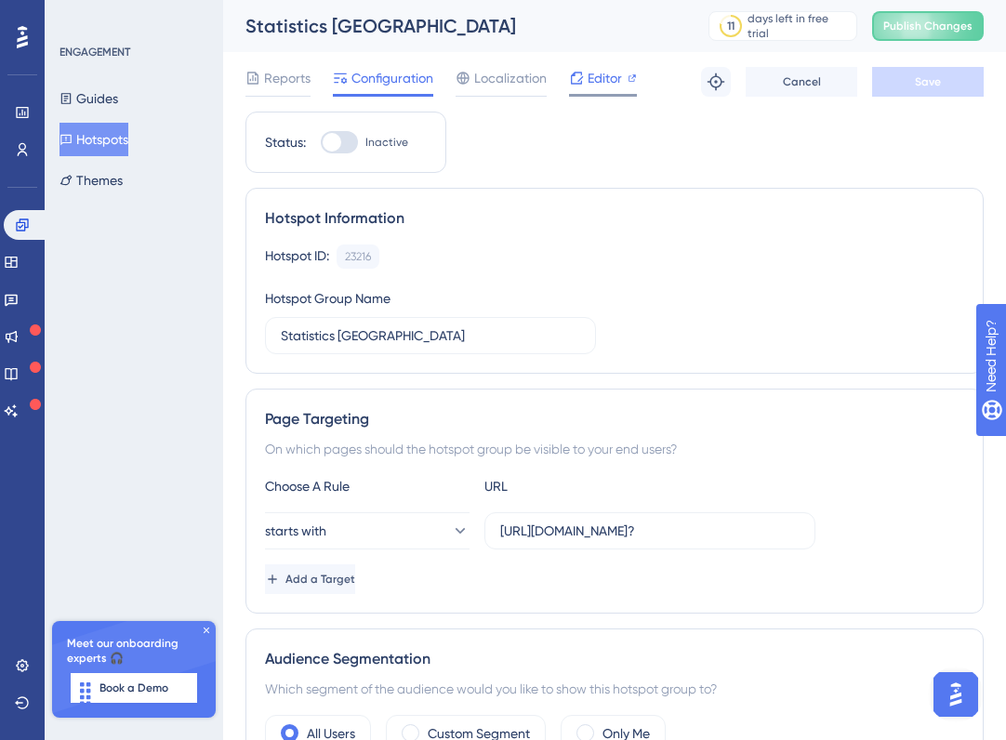
click at [615, 73] on span "Editor" at bounding box center [604, 78] width 34 height 22
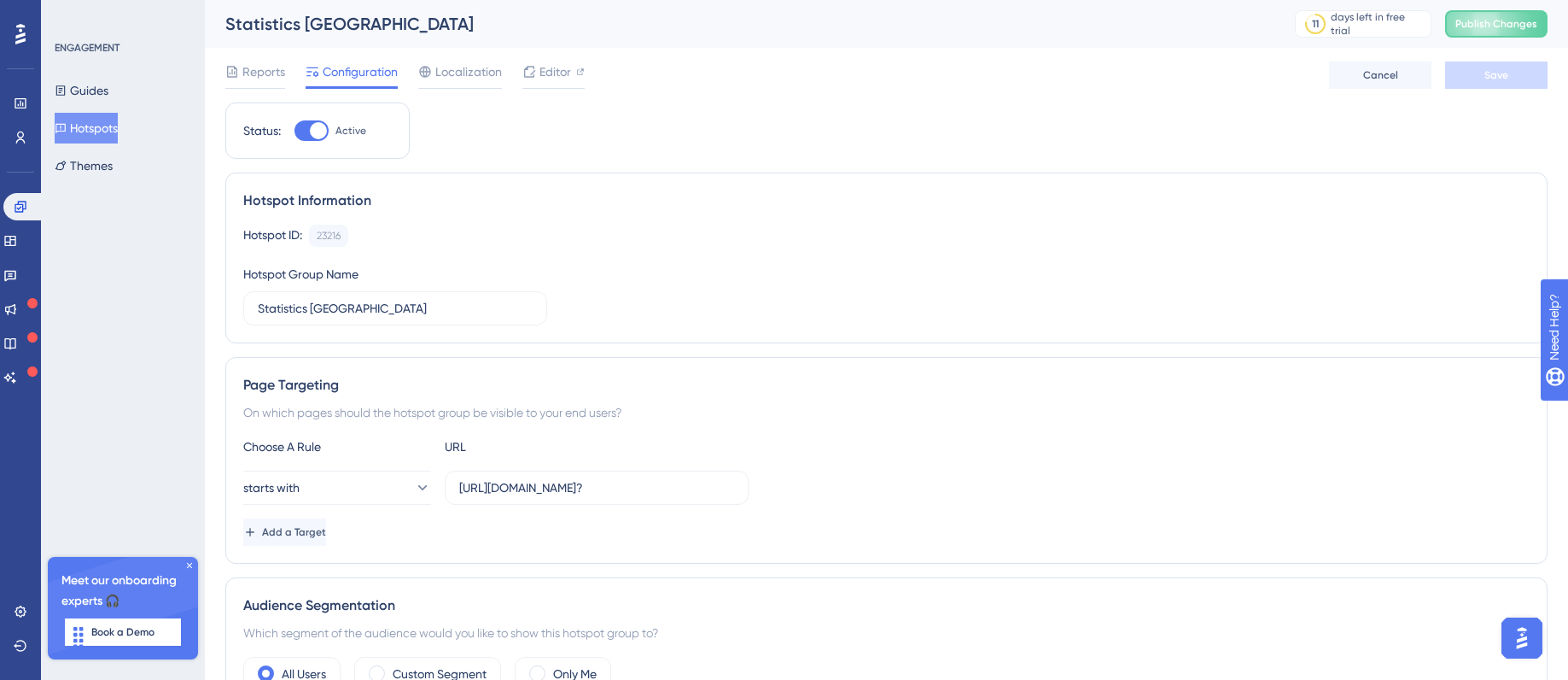
click at [110, 129] on button "Hotspots" at bounding box center [85, 128] width 63 height 30
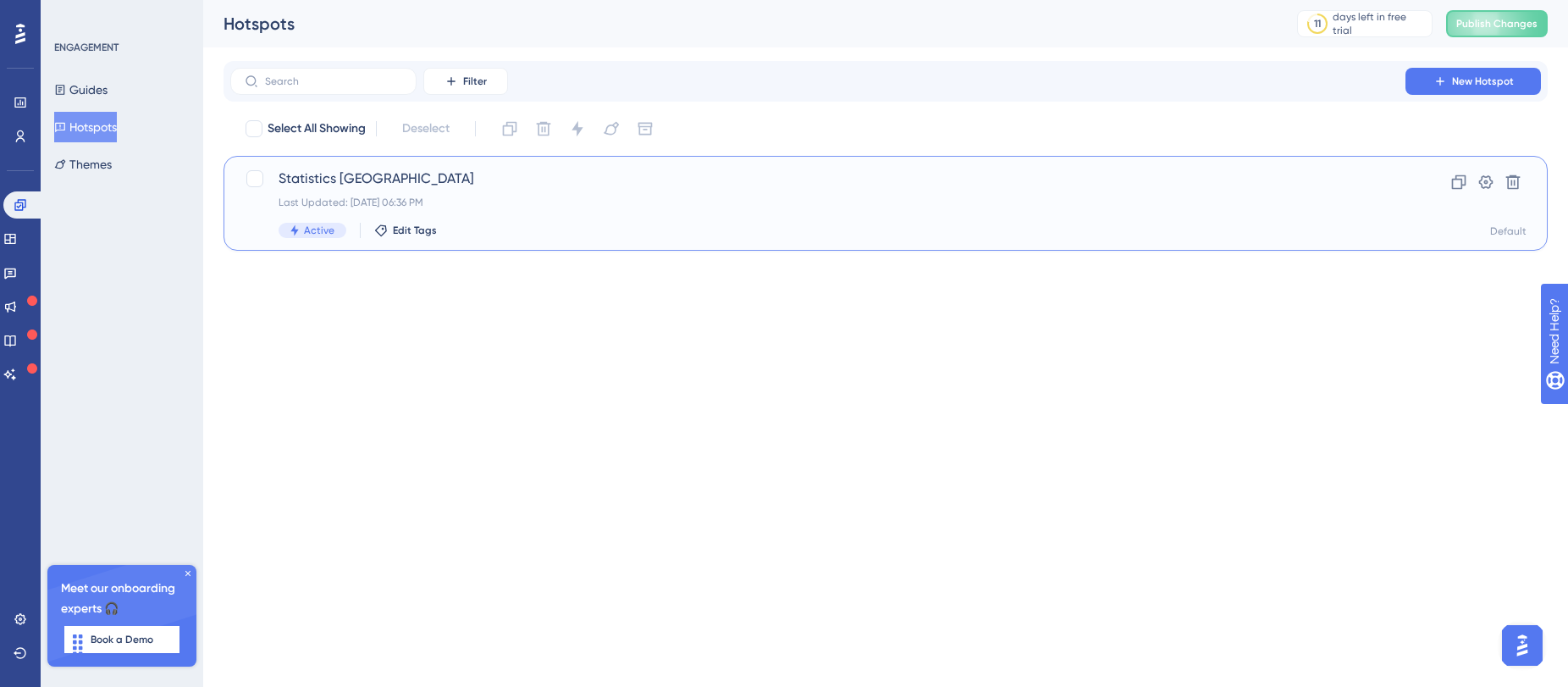
click at [519, 190] on div "Statistics Canada Last Updated: Aug 11 2025, 06:36 PM Active Edit Tags" at bounding box center [818, 203] width 1079 height 69
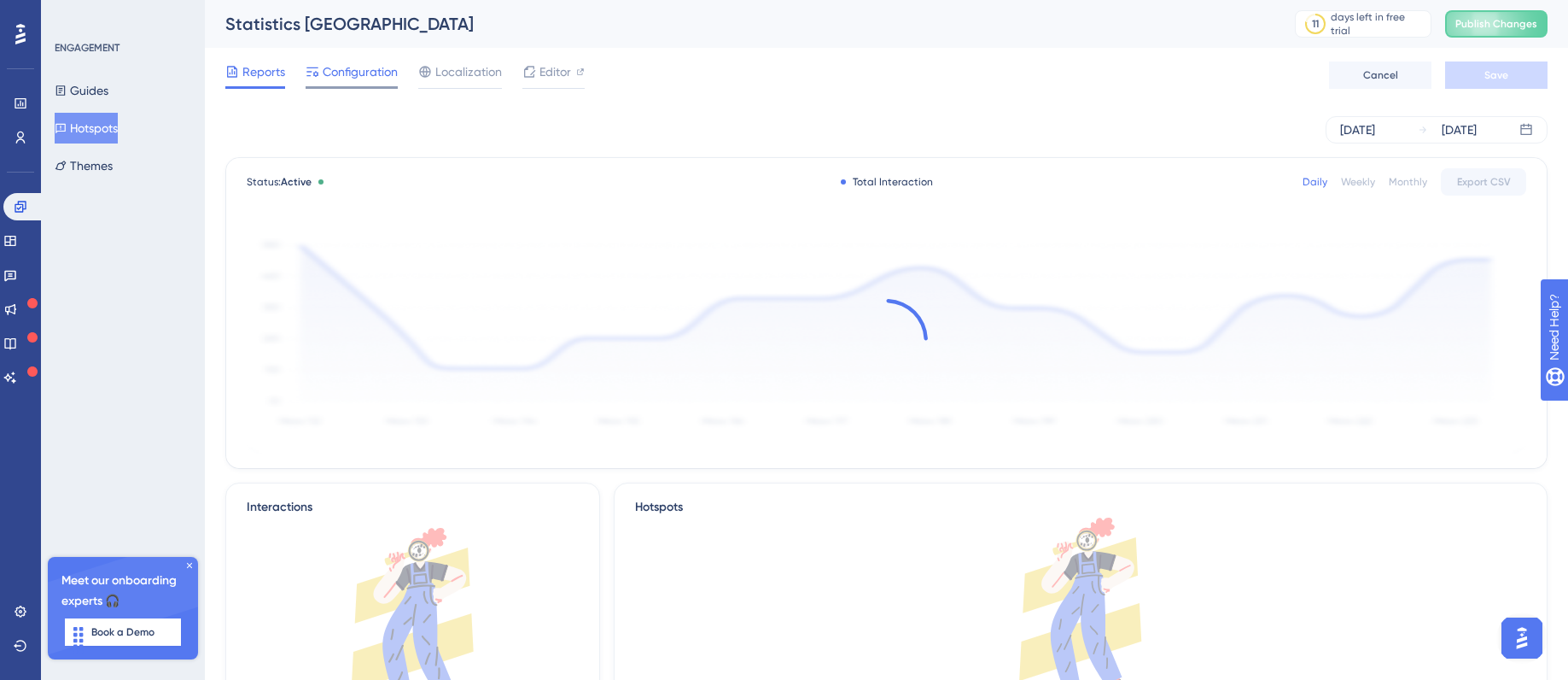
click at [360, 78] on span "Configuration" at bounding box center [360, 72] width 75 height 20
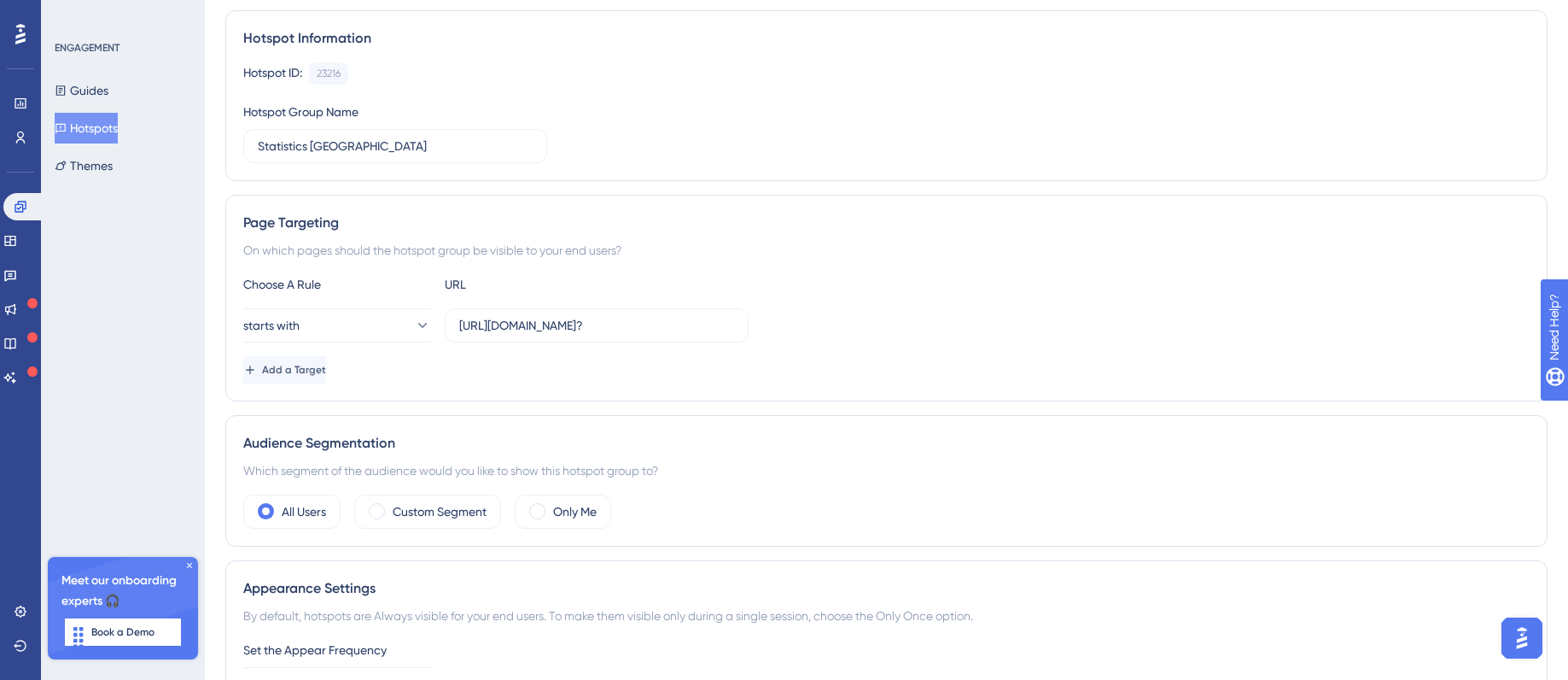
scroll to position [508, 0]
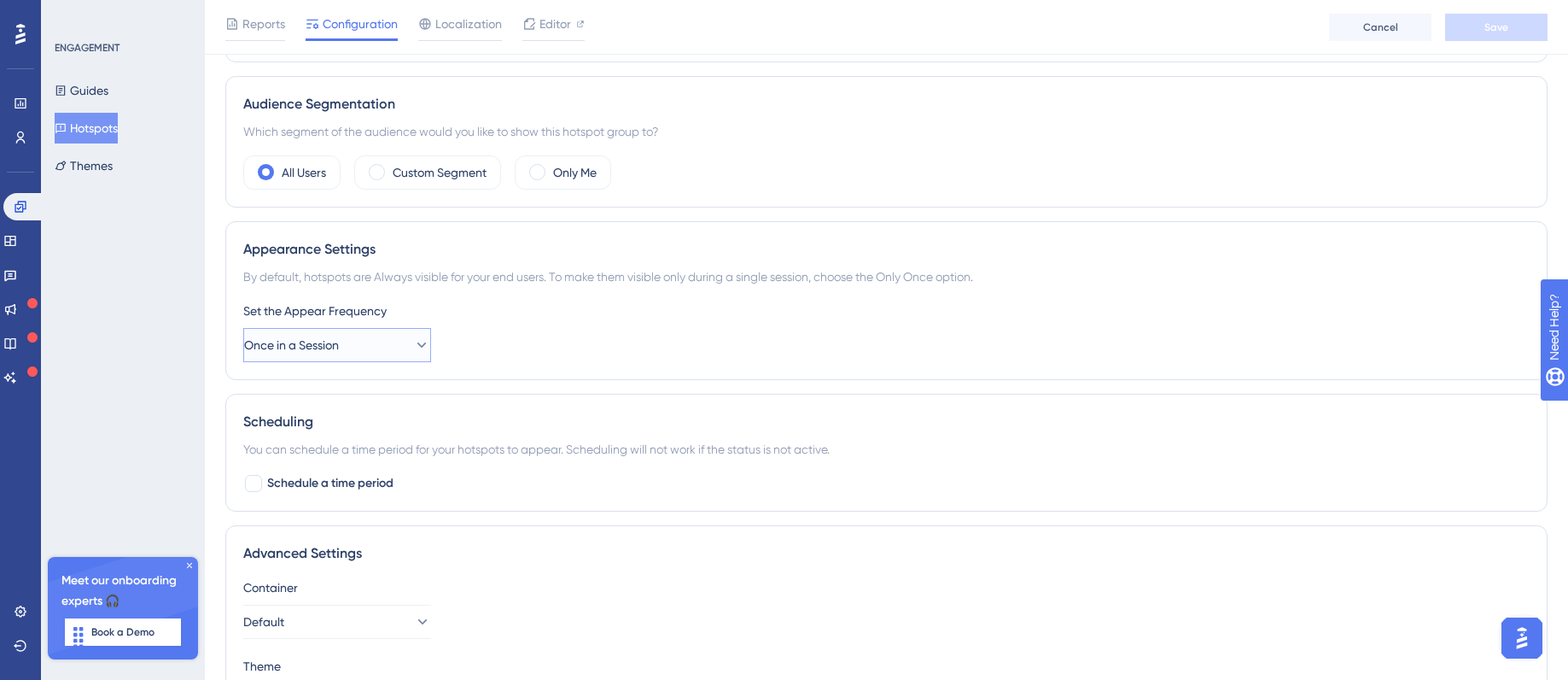
click at [413, 336] on icon at bounding box center [422, 345] width 17 height 17
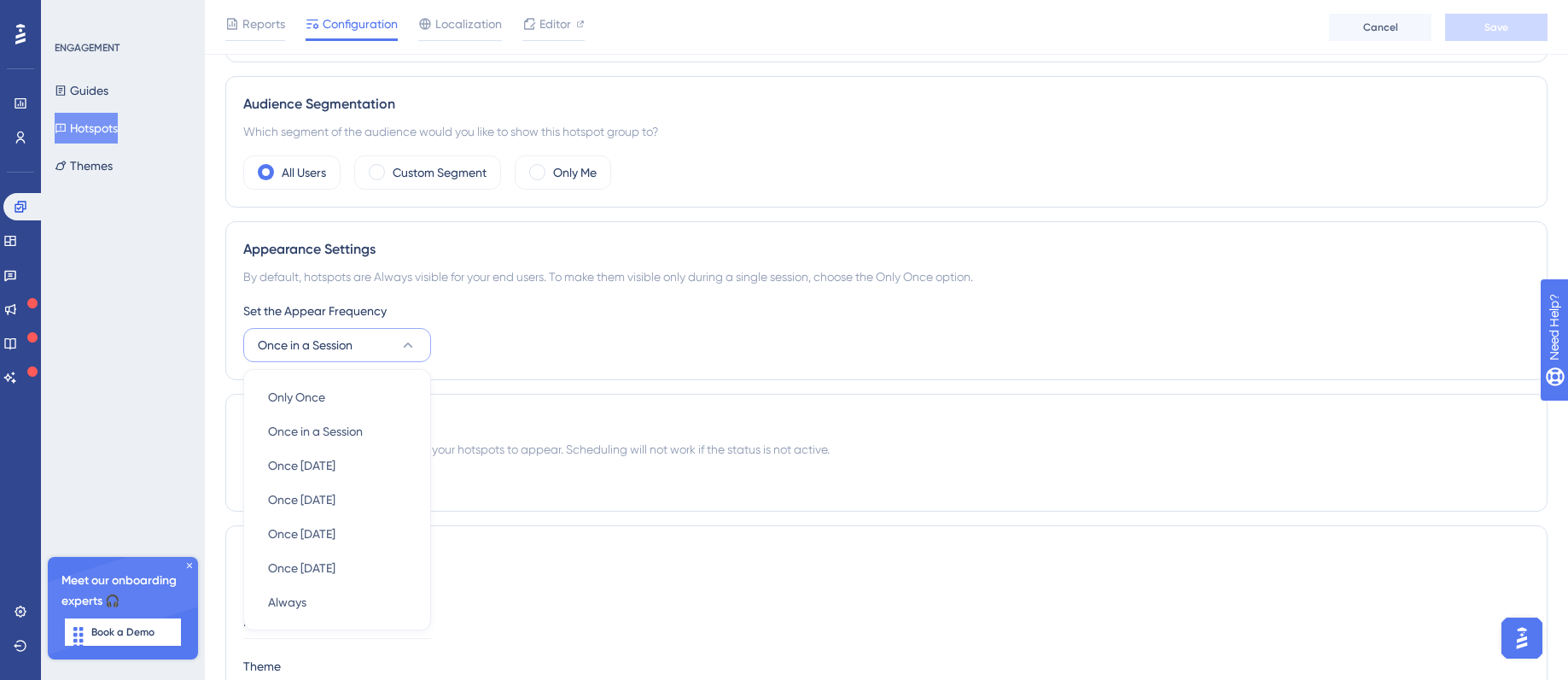
scroll to position [632, 0]
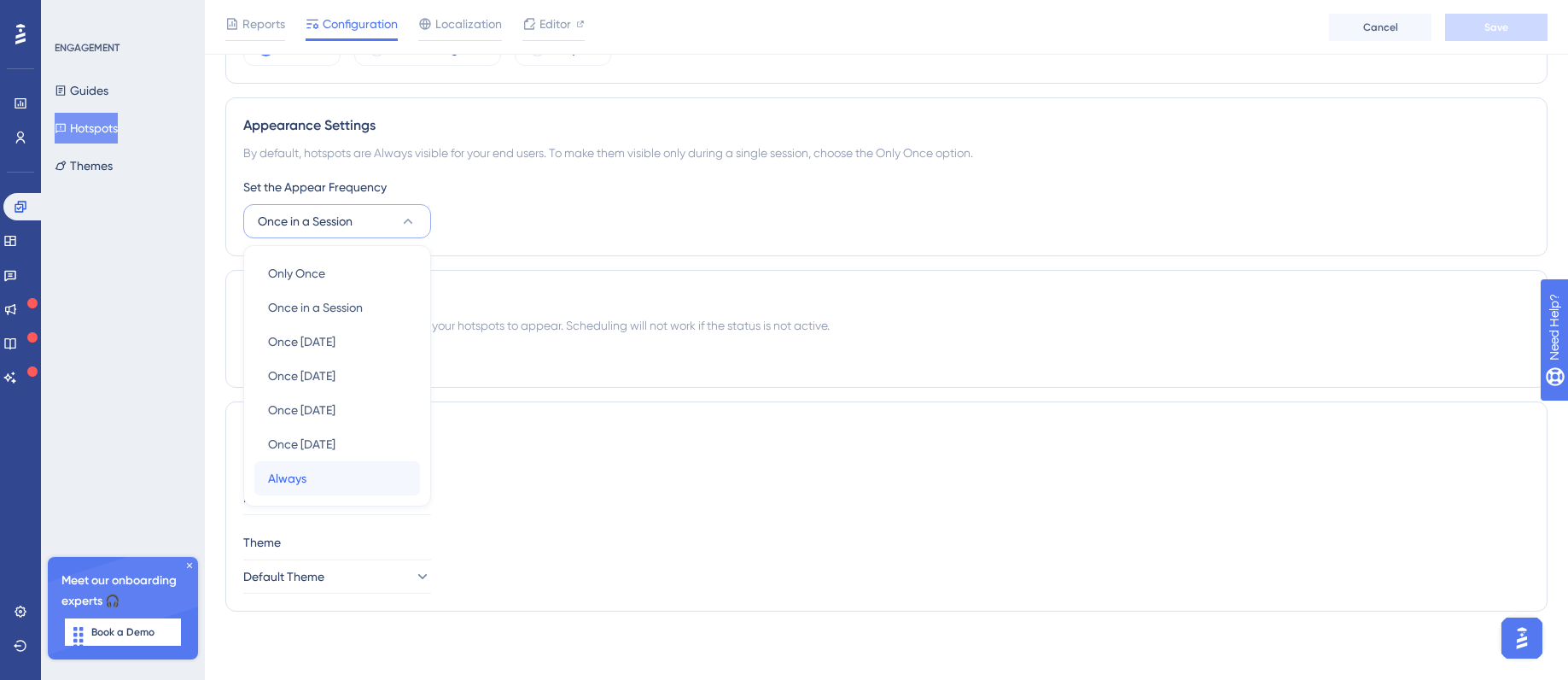
click at [299, 477] on span "Always" at bounding box center [288, 478] width 39 height 20
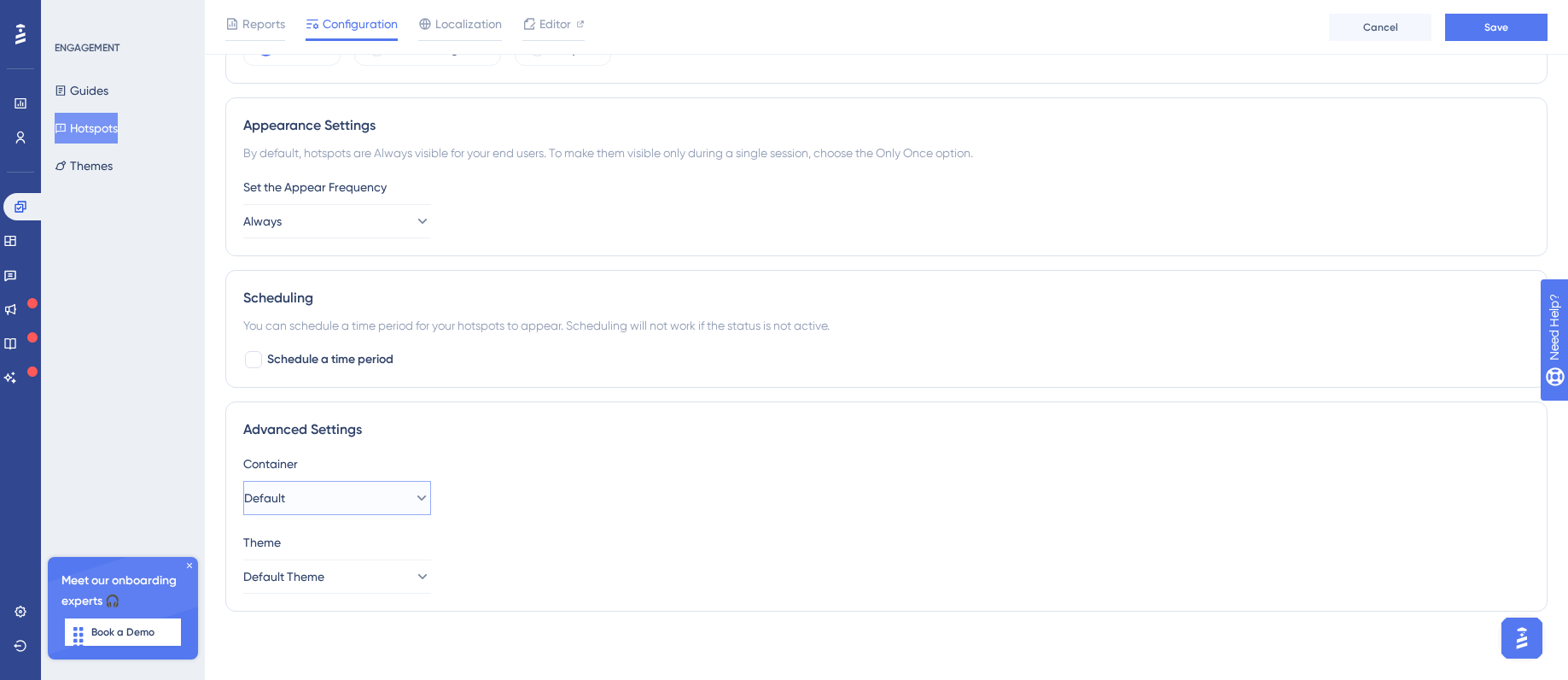
click at [413, 499] on icon at bounding box center [422, 498] width 17 height 17
click at [558, 467] on div "Container" at bounding box center [886, 464] width 1287 height 20
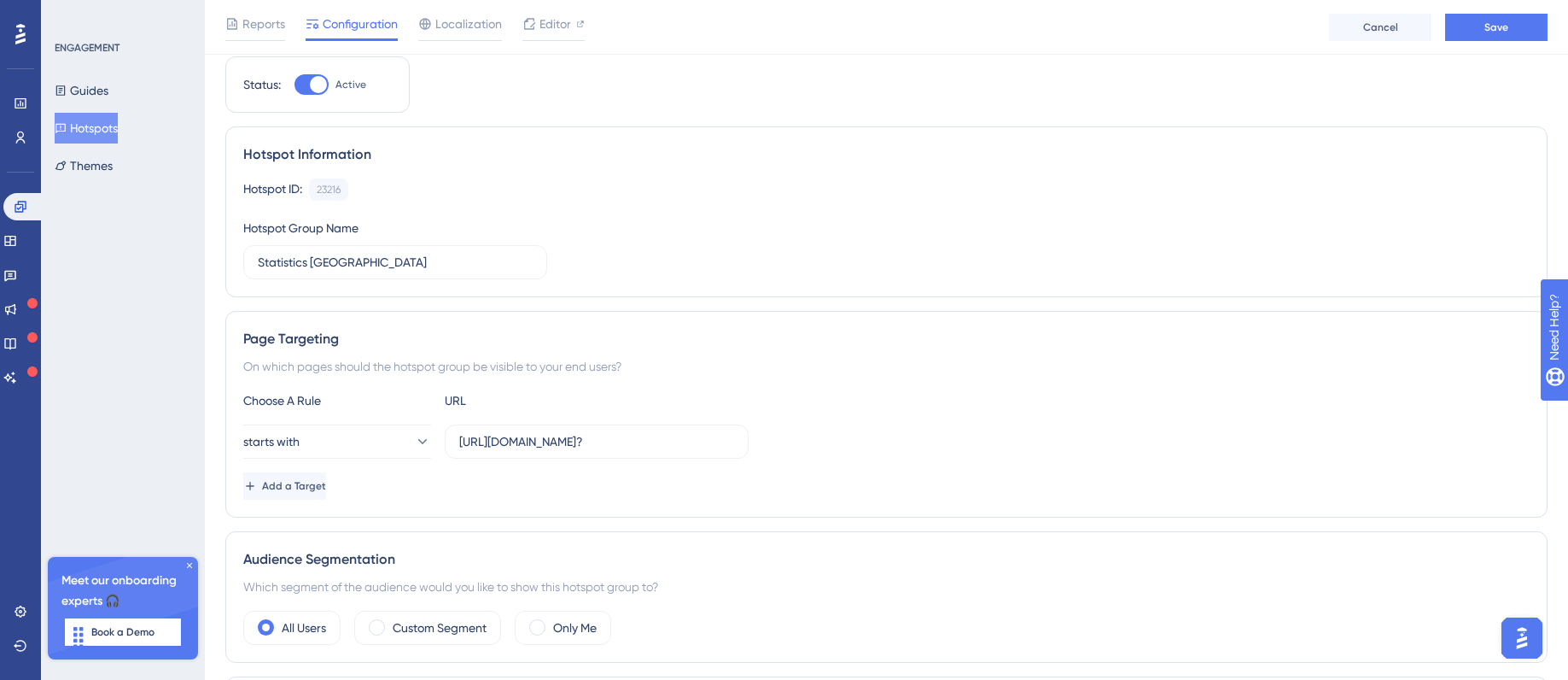
scroll to position [27, 0]
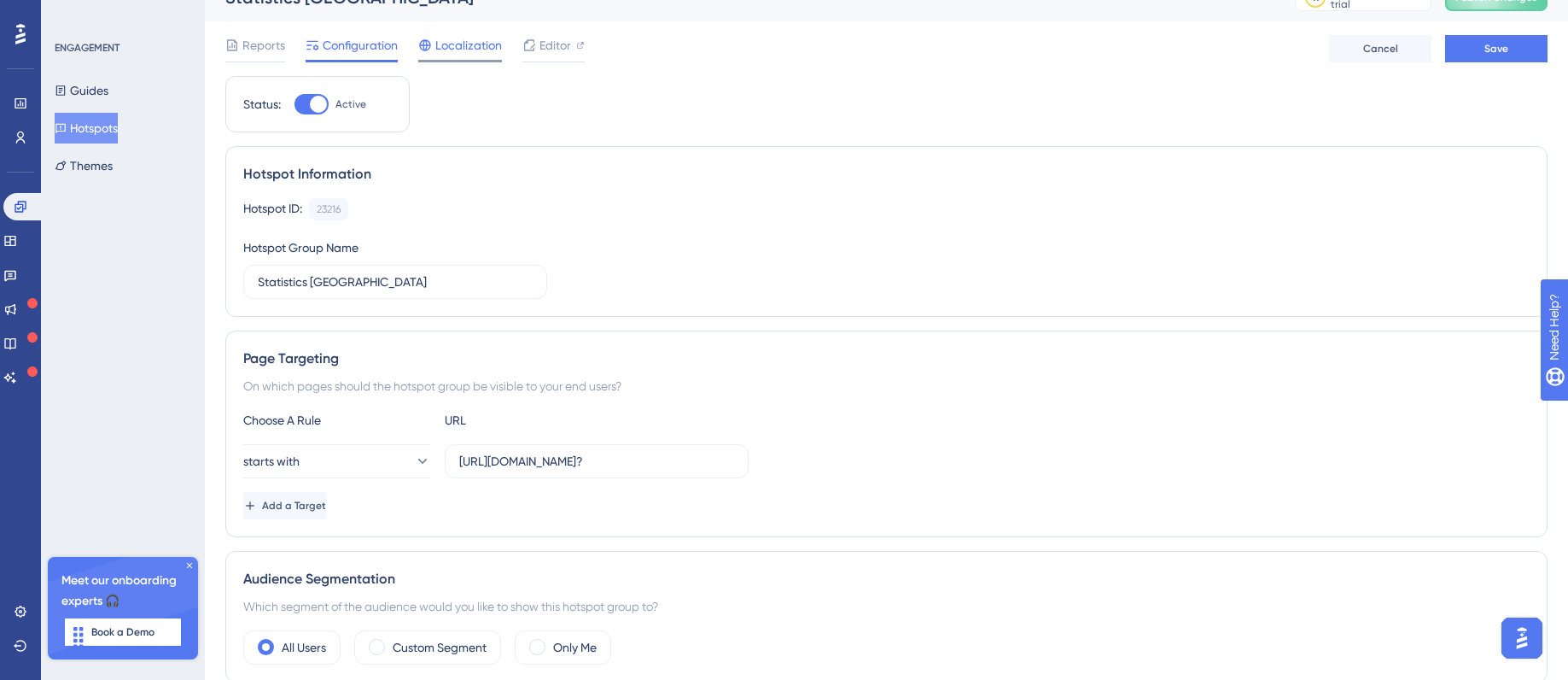
click at [444, 40] on span "Localization" at bounding box center [468, 45] width 66 height 20
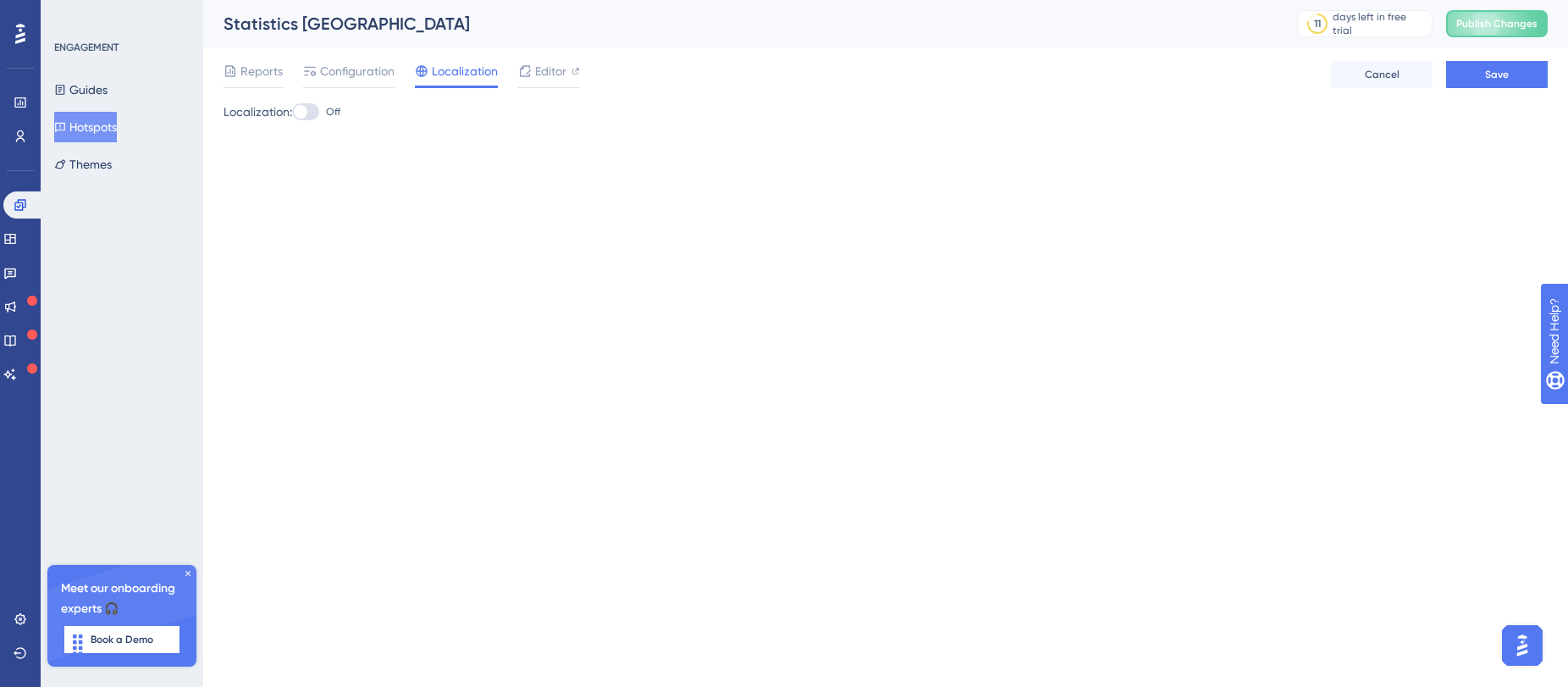
click at [330, 108] on label "Off" at bounding box center [316, 112] width 48 height 20
click at [292, 112] on input "Off" at bounding box center [292, 112] width 1 height 1
checkbox input "true"
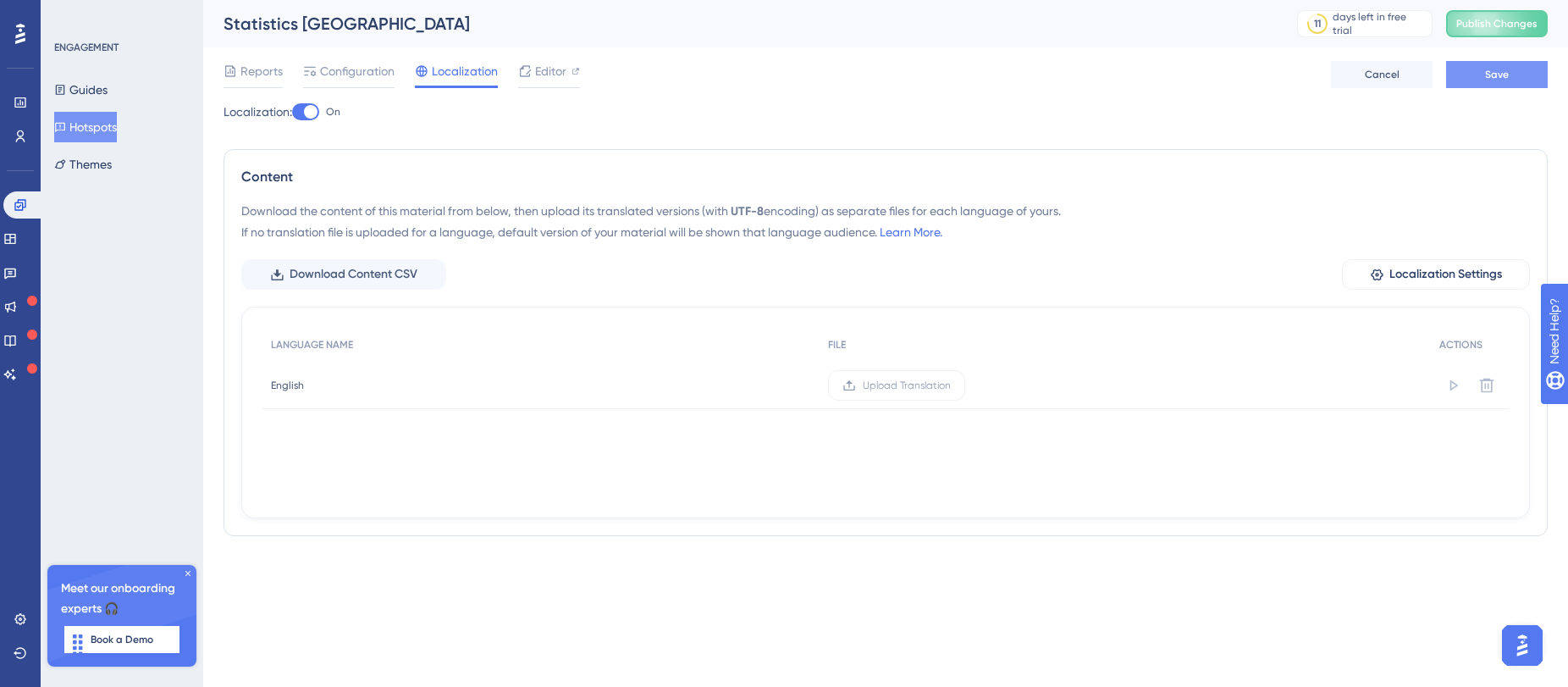
click at [928, 77] on span "Save" at bounding box center [1497, 74] width 24 height 14
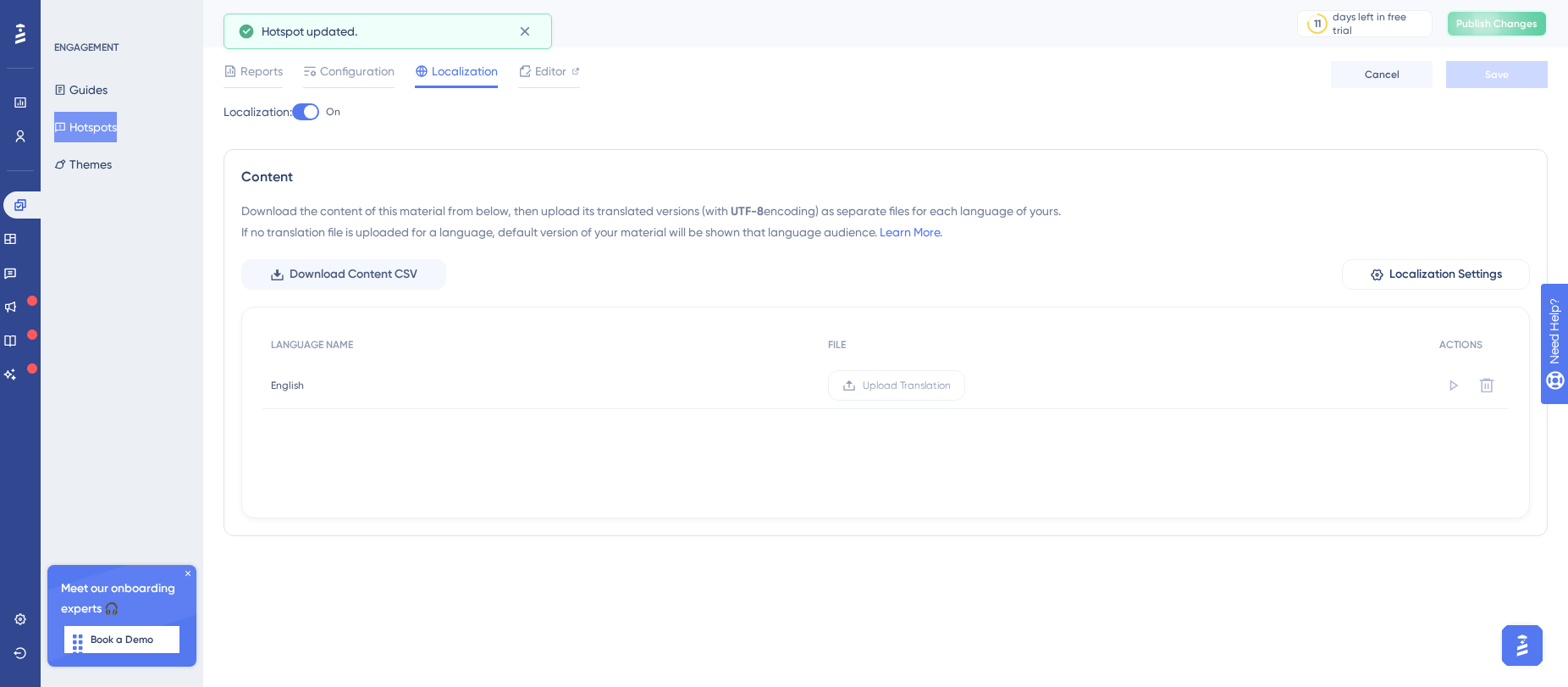
click at [928, 24] on span "Publish Changes" at bounding box center [1497, 24] width 81 height 14
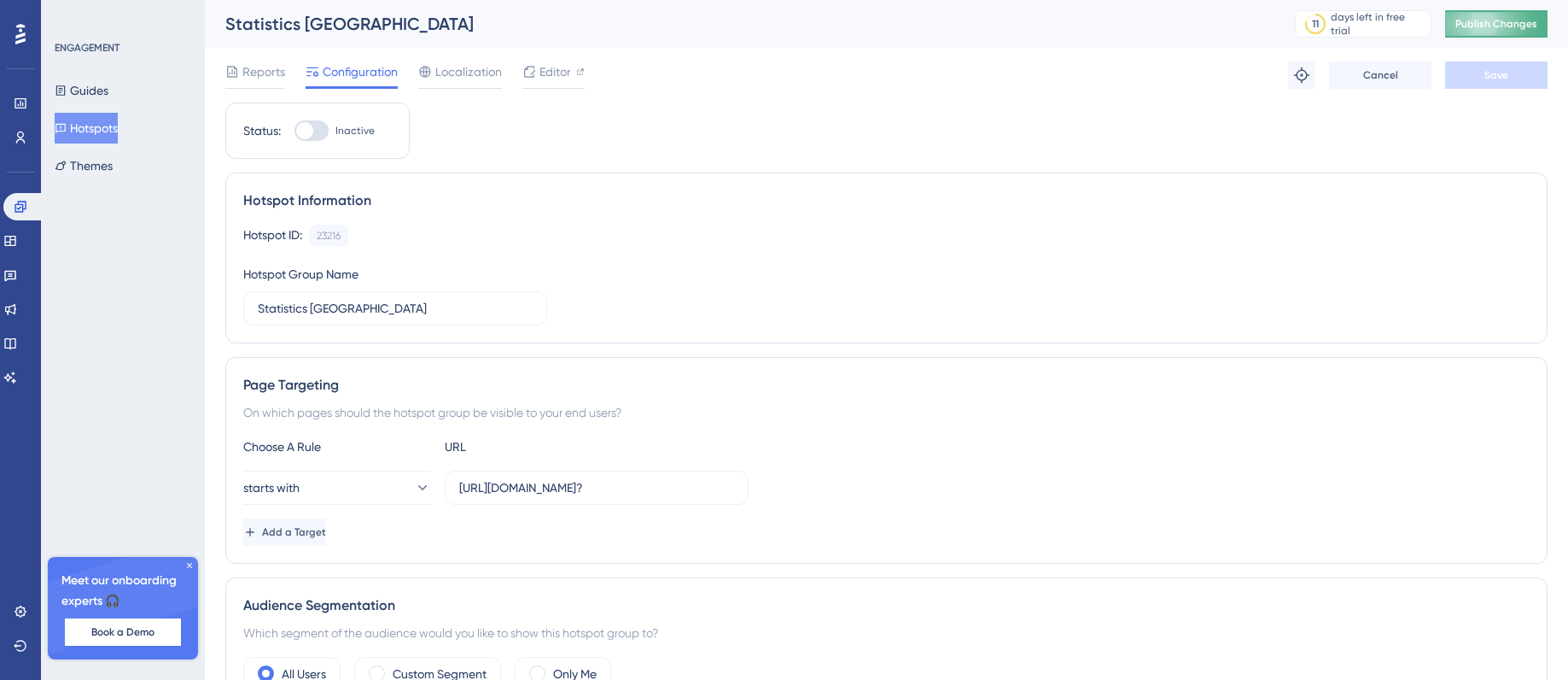
click at [1506, 25] on span "Publish Changes" at bounding box center [1496, 24] width 82 height 14
click at [1514, 19] on span "Publish Changes" at bounding box center [1496, 24] width 82 height 14
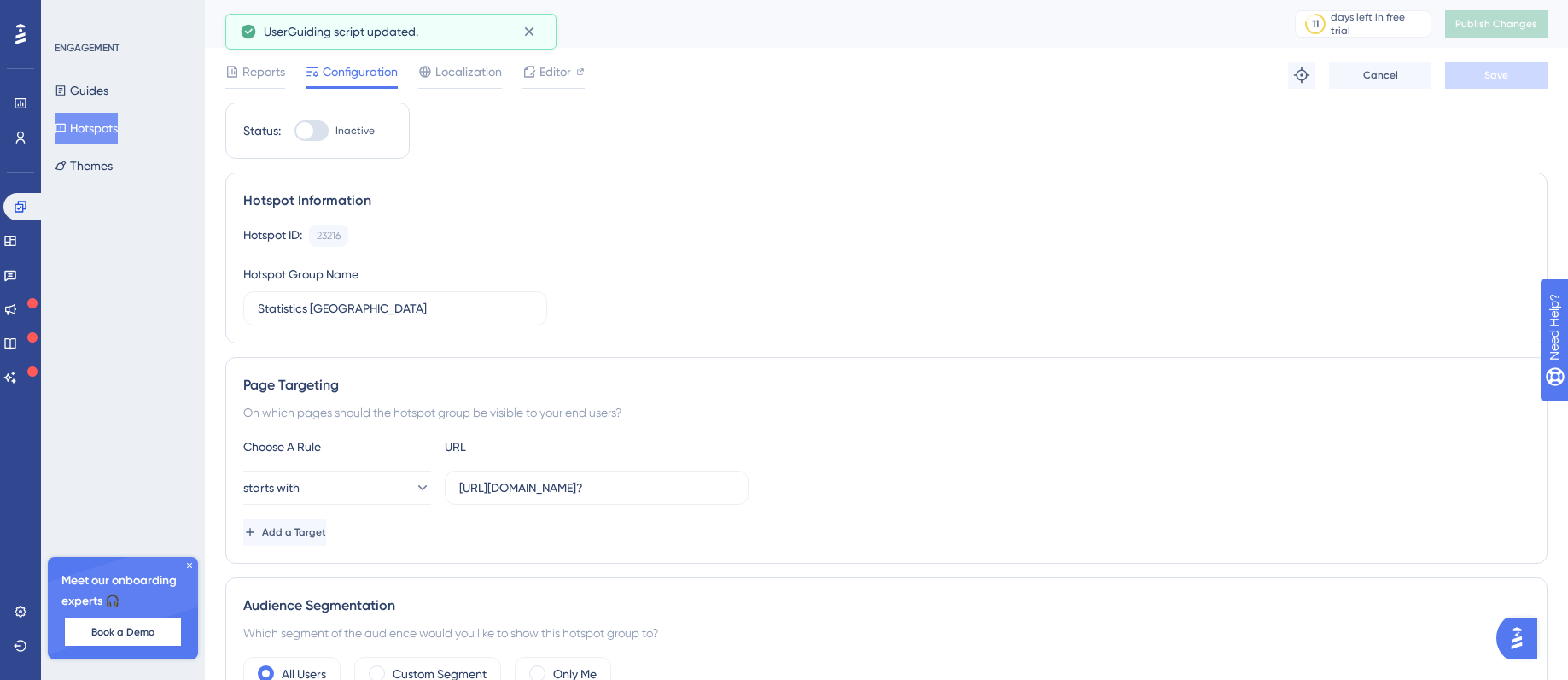
click at [316, 132] on div at bounding box center [311, 130] width 34 height 20
click at [295, 131] on input "Inactive" at bounding box center [294, 130] width 1 height 1
checkbox input "true"
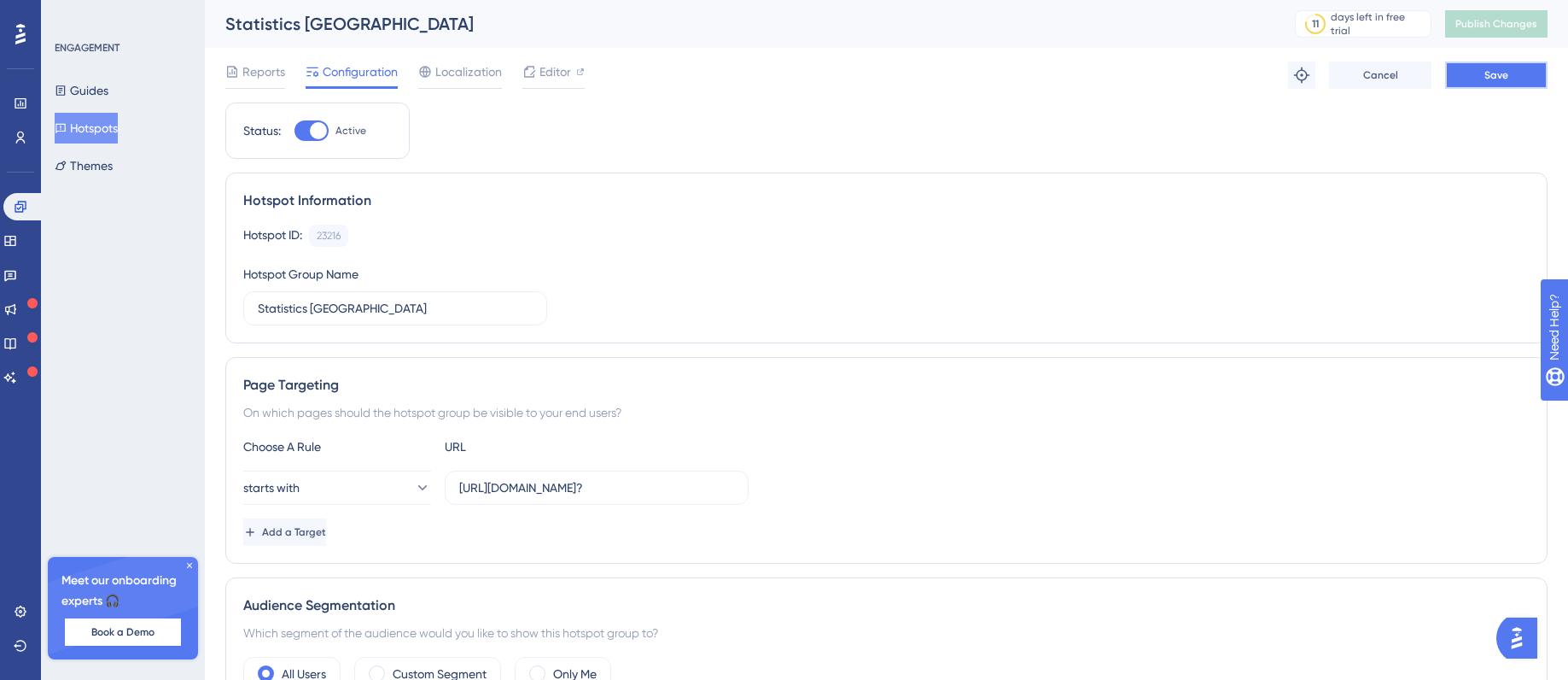
click at [1476, 83] on button "Save" at bounding box center [1497, 75] width 103 height 28
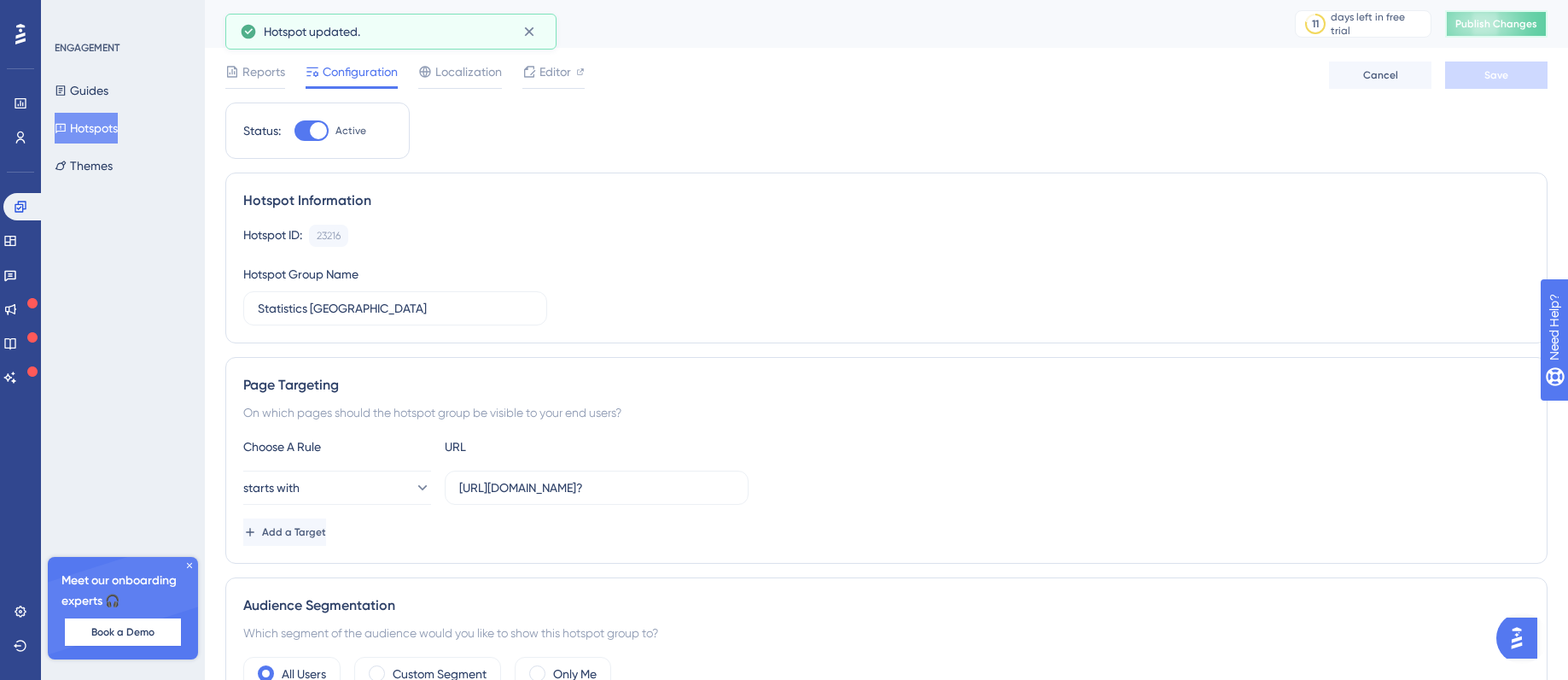
click at [1527, 26] on button "Publish Changes" at bounding box center [1497, 24] width 103 height 28
